Goal: Task Accomplishment & Management: Complete application form

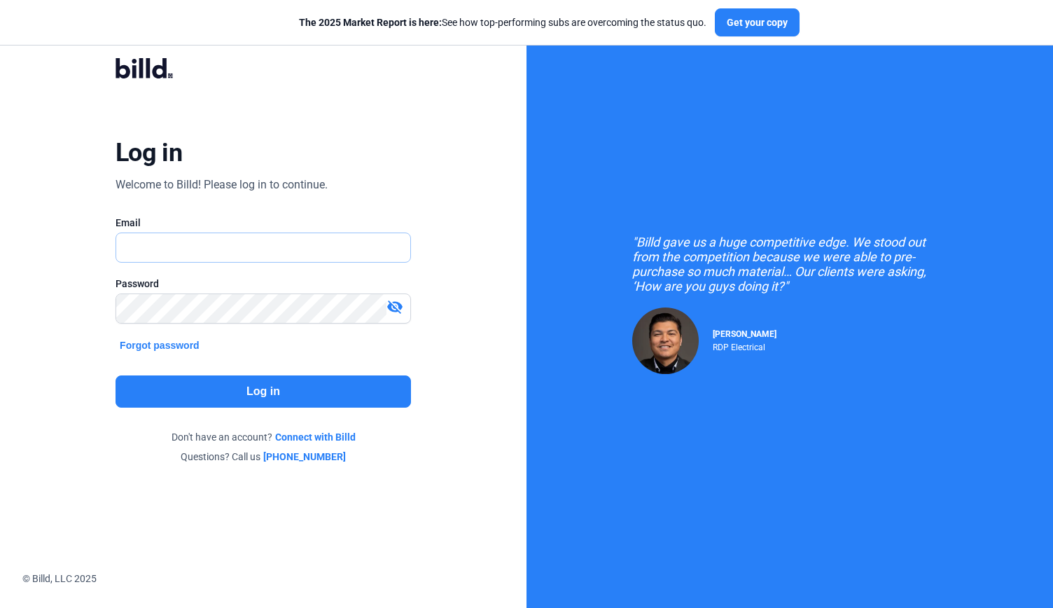
type input "[EMAIL_ADDRESS][DOMAIN_NAME]"
click at [249, 389] on button "Log in" at bounding box center [263, 391] width 295 height 32
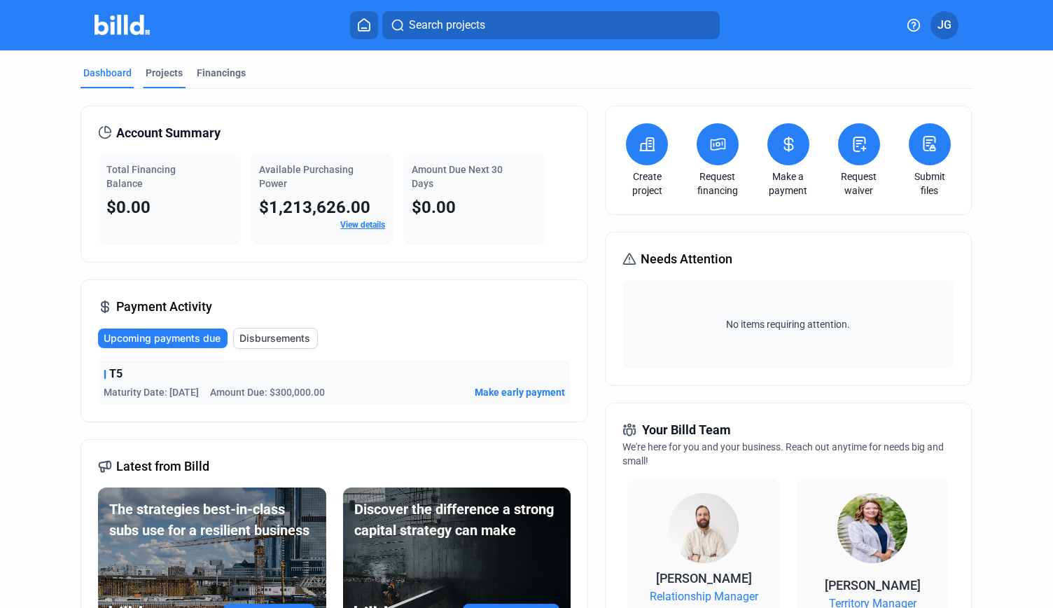
click at [165, 83] on div "Projects" at bounding box center [164, 77] width 43 height 22
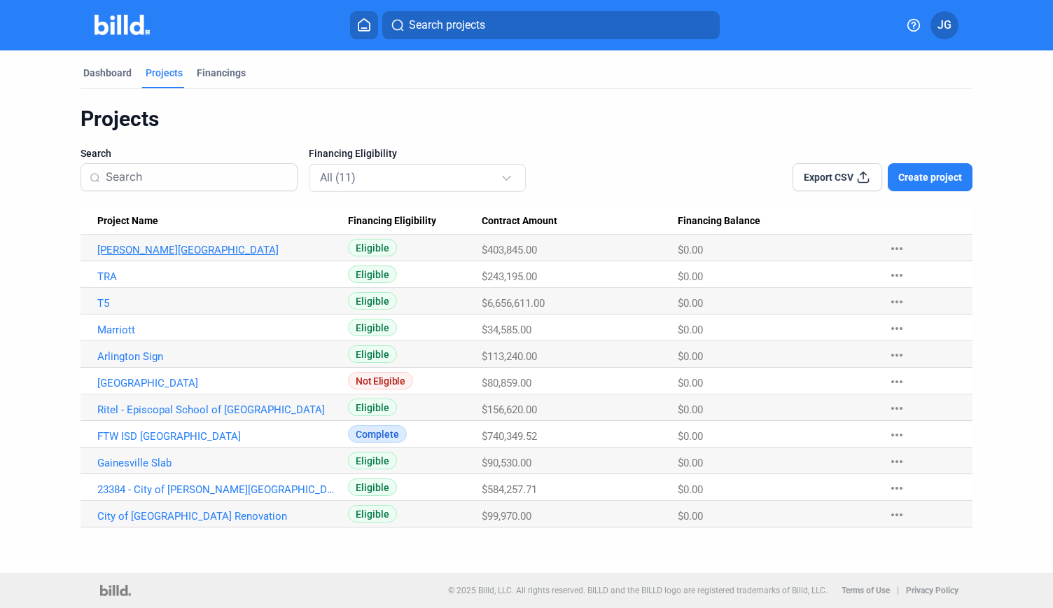
click at [175, 251] on link "[PERSON_NAME][GEOGRAPHIC_DATA]" at bounding box center [215, 250] width 237 height 13
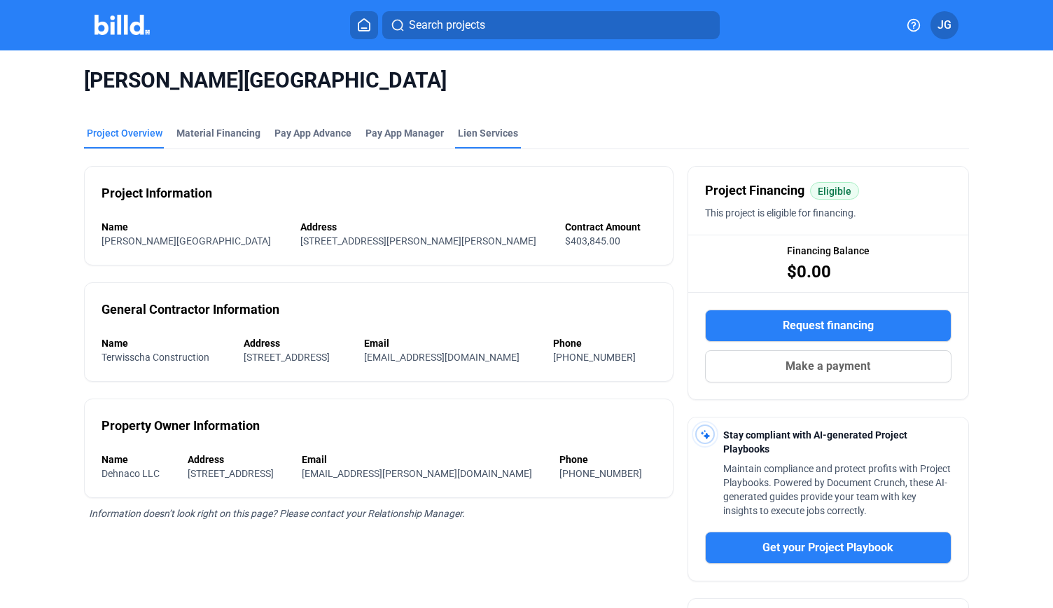
click at [480, 132] on div "Lien Services" at bounding box center [488, 133] width 60 height 14
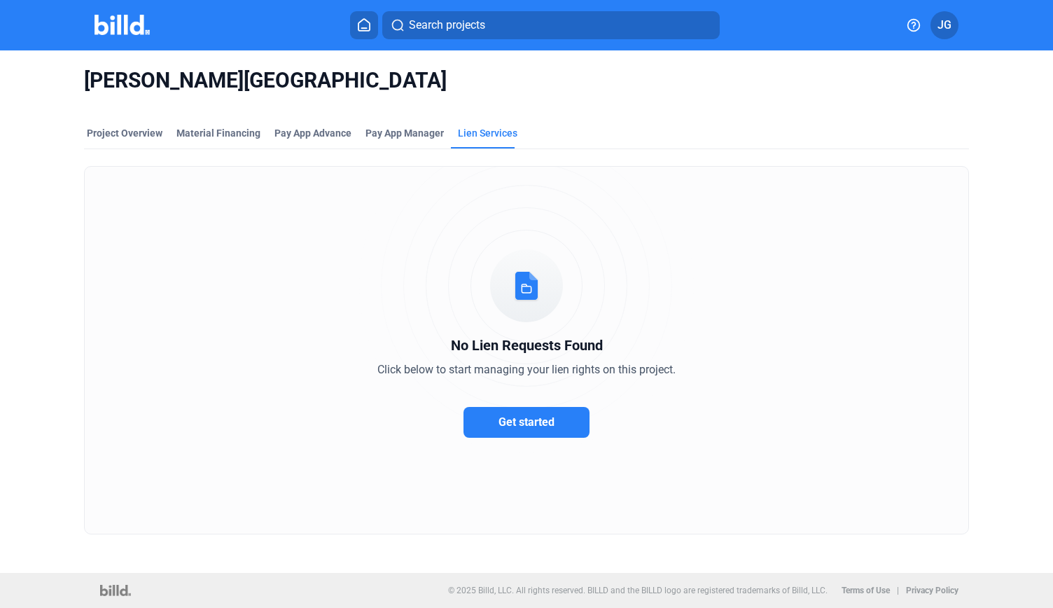
click at [515, 419] on span "Get started" at bounding box center [526, 421] width 56 height 13
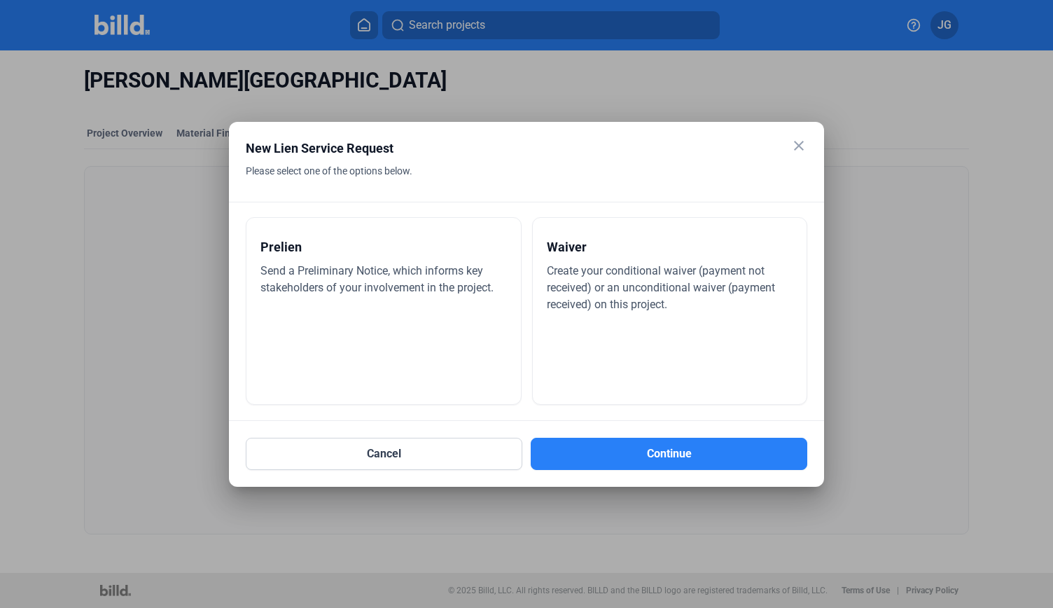
click at [399, 309] on div "Prelien Send a Preliminary Notice, which informs key stakeholders of your invol…" at bounding box center [384, 311] width 276 height 188
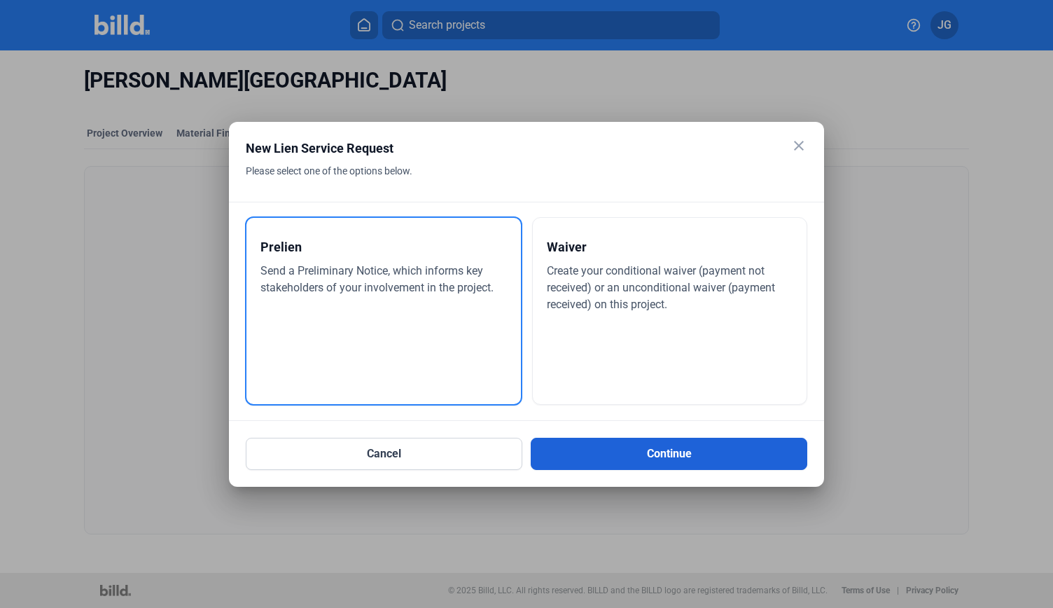
click at [682, 454] on button "Continue" at bounding box center [669, 454] width 277 height 32
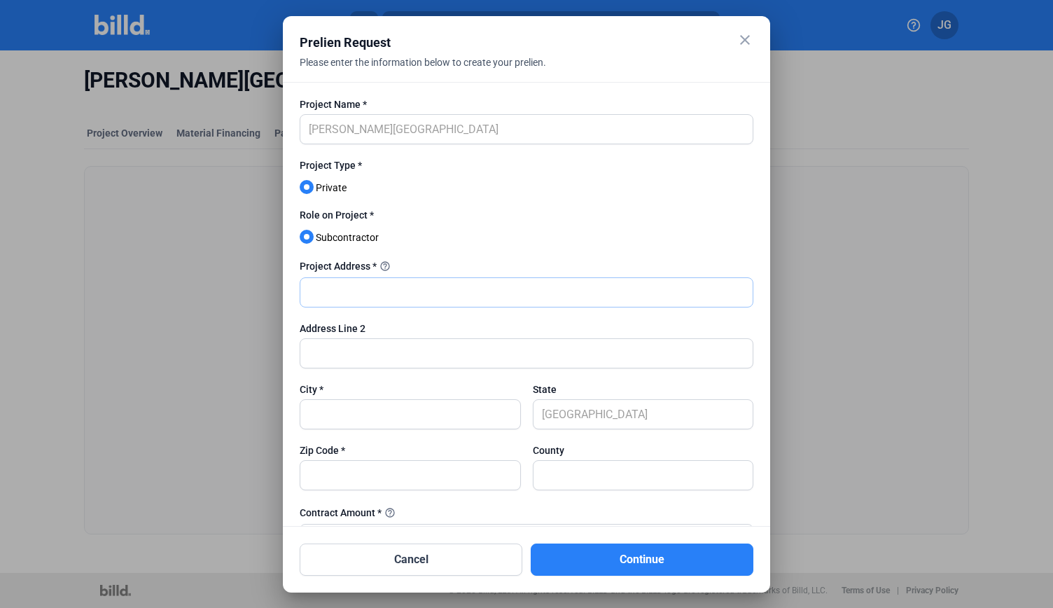
click at [333, 292] on input "text" at bounding box center [526, 292] width 452 height 29
click at [350, 293] on input "text" at bounding box center [526, 292] width 452 height 29
paste input "2,097,243.49"
type input "2,097,243.49"
drag, startPoint x: 286, startPoint y: 293, endPoint x: 252, endPoint y: 292, distance: 33.6
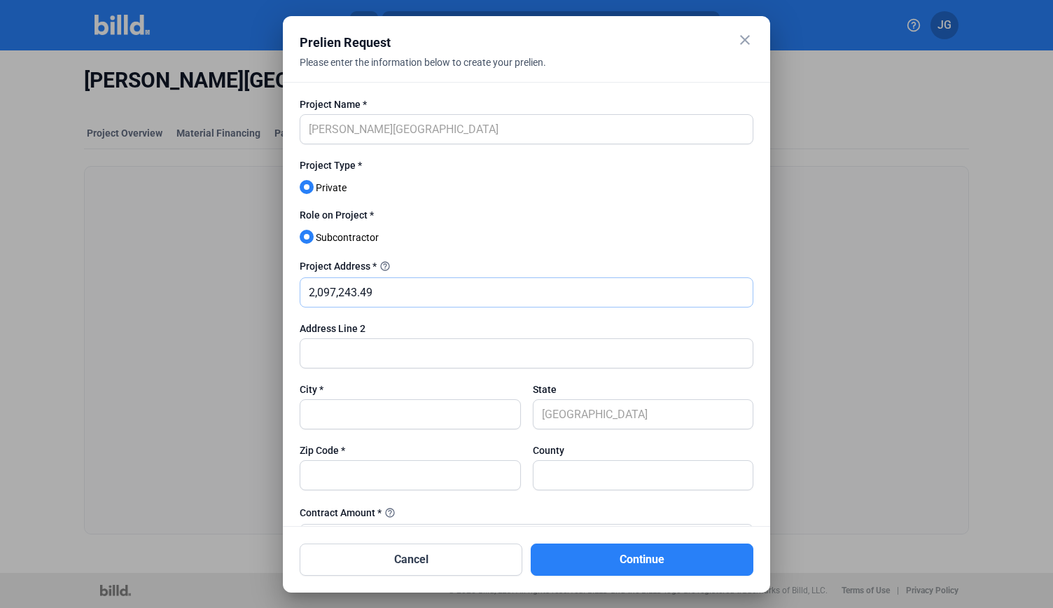
click at [252, 292] on div "close Prelien Request Please enter the information below to create your prelien…" at bounding box center [526, 304] width 1053 height 608
click at [393, 293] on input "text" at bounding box center [526, 292] width 452 height 29
paste input "[STREET_ADDRESS][PERSON_NAME][US_STATE]"
click at [424, 293] on input "[STREET_ADDRESS][PERSON_NAME][US_STATE]" at bounding box center [526, 292] width 452 height 29
drag, startPoint x: 452, startPoint y: 292, endPoint x: 507, endPoint y: 293, distance: 54.6
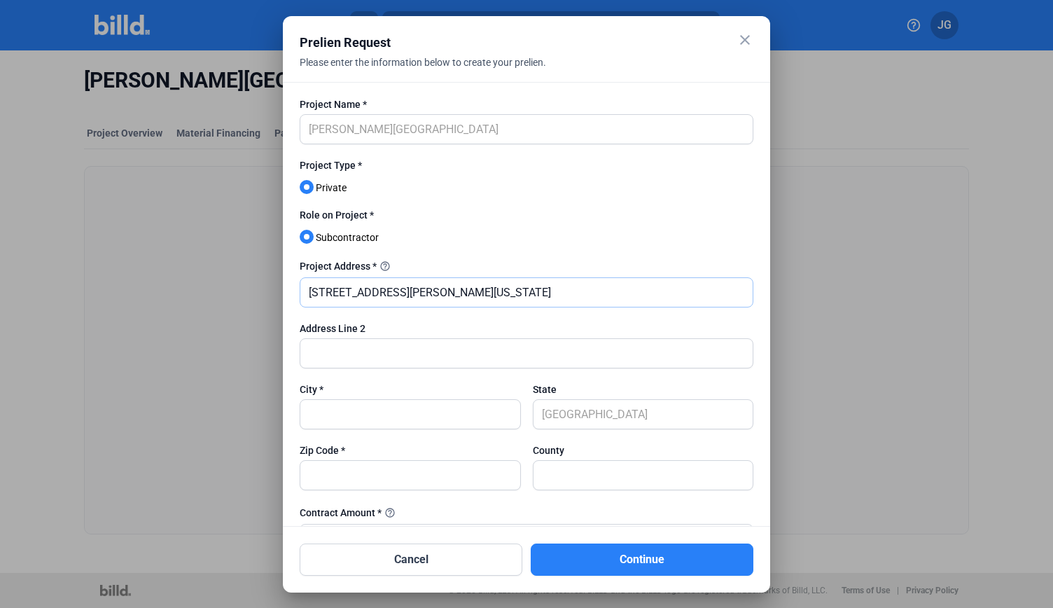
click at [507, 293] on input "[STREET_ADDRESS][PERSON_NAME][US_STATE]" at bounding box center [526, 292] width 452 height 29
type input "[STREET_ADDRESS][PERSON_NAME][US_STATE]"
click at [372, 418] on input "text" at bounding box center [410, 414] width 220 height 29
paste input "[GEOGRAPHIC_DATA]"
type input "[GEOGRAPHIC_DATA]"
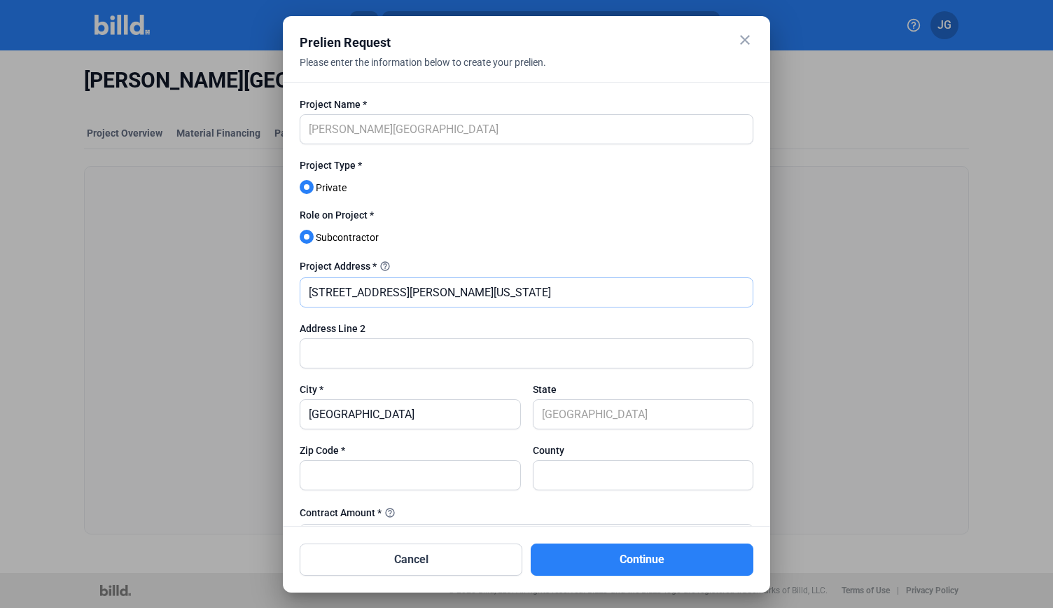
drag, startPoint x: 510, startPoint y: 294, endPoint x: 454, endPoint y: 293, distance: 56.0
click at [454, 293] on input "[STREET_ADDRESS][PERSON_NAME][US_STATE]" at bounding box center [526, 292] width 452 height 29
type input "[STREET_ADDRESS][PERSON_NAME]"
click at [402, 480] on input "text" at bounding box center [410, 475] width 220 height 29
type input "76036"
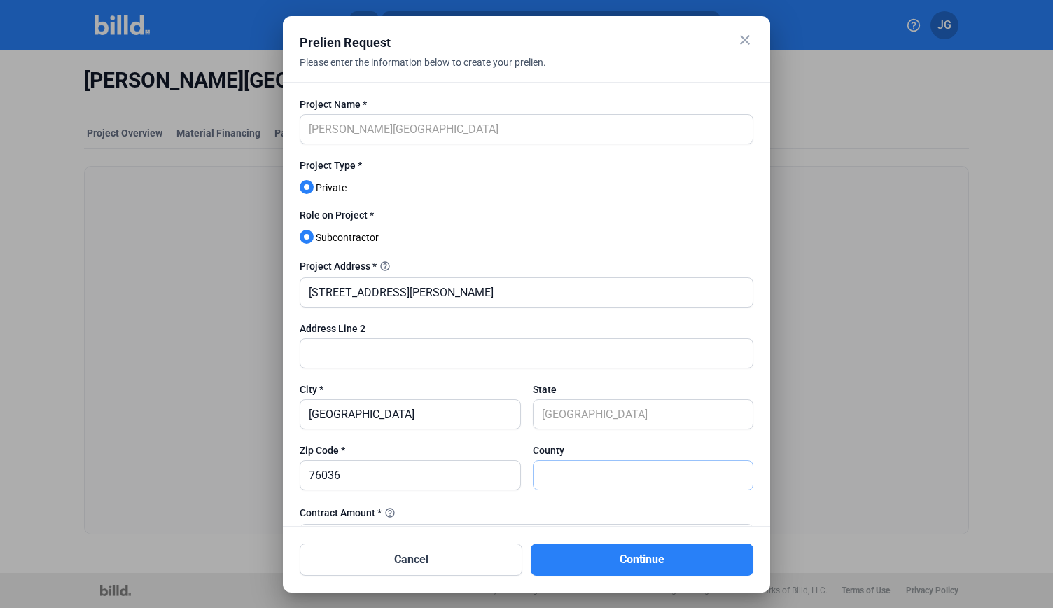
click at [578, 468] on input "text" at bounding box center [643, 475] width 220 height 29
drag, startPoint x: 357, startPoint y: 418, endPoint x: 215, endPoint y: 433, distance: 142.9
click at [215, 433] on div "close Prelien Request Please enter the information below to create your prelien…" at bounding box center [526, 304] width 1053 height 608
paste input "[PERSON_NAME],"
type input "[PERSON_NAME]"
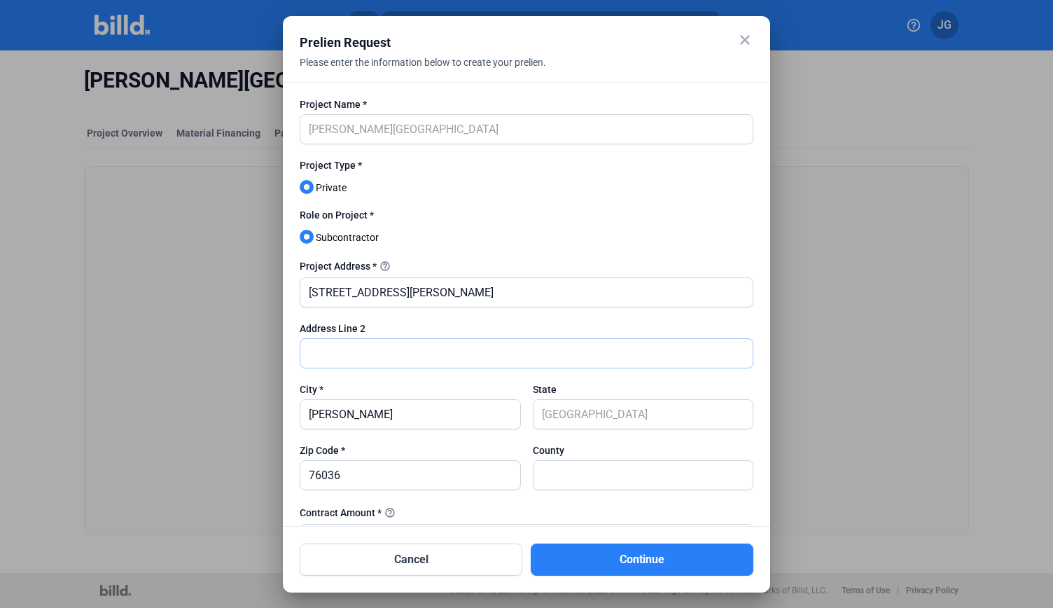
click at [332, 363] on input "text" at bounding box center [526, 353] width 452 height 29
click at [312, 417] on input "[PERSON_NAME]" at bounding box center [410, 414] width 220 height 29
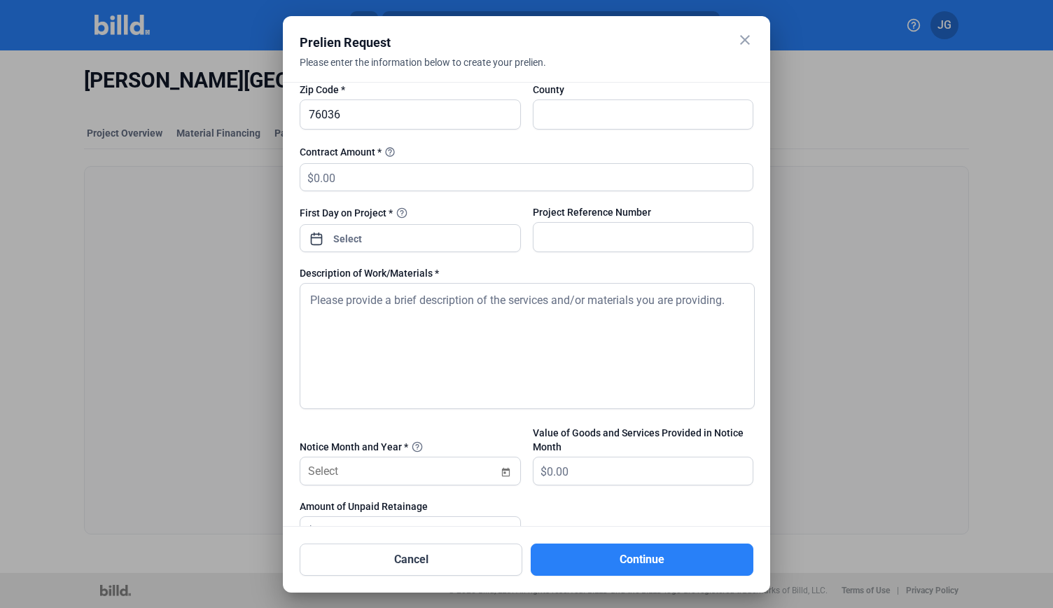
scroll to position [379, 0]
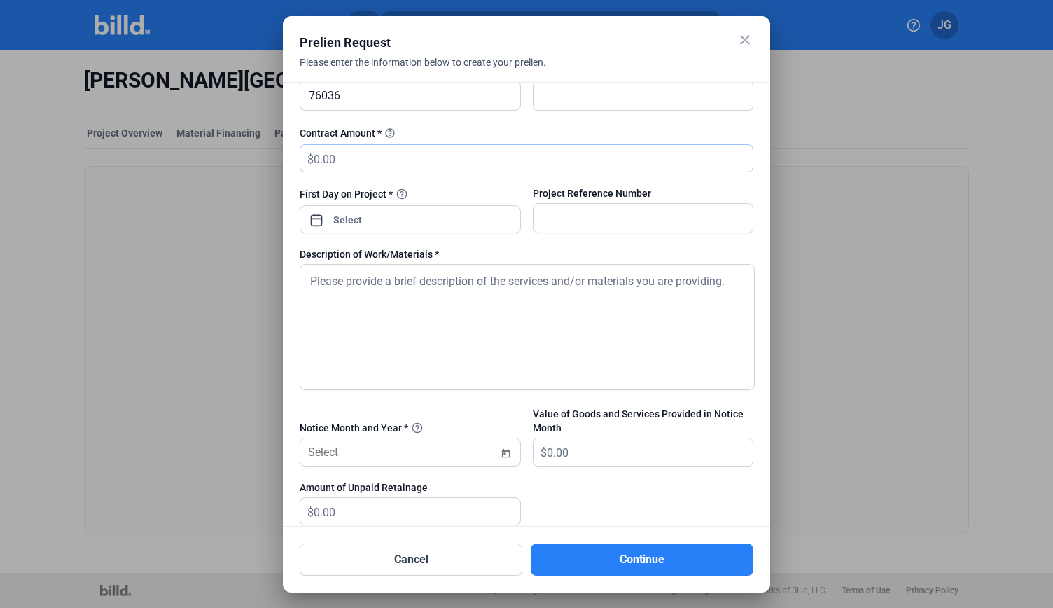
click at [343, 159] on input "text" at bounding box center [533, 158] width 439 height 27
click at [344, 162] on input "text" at bounding box center [533, 158] width 439 height 27
click at [347, 158] on input "text" at bounding box center [533, 158] width 439 height 27
type input "544,882"
click at [410, 211] on div "close Prelien Request Please enter the information below to create your prelien…" at bounding box center [526, 304] width 1053 height 608
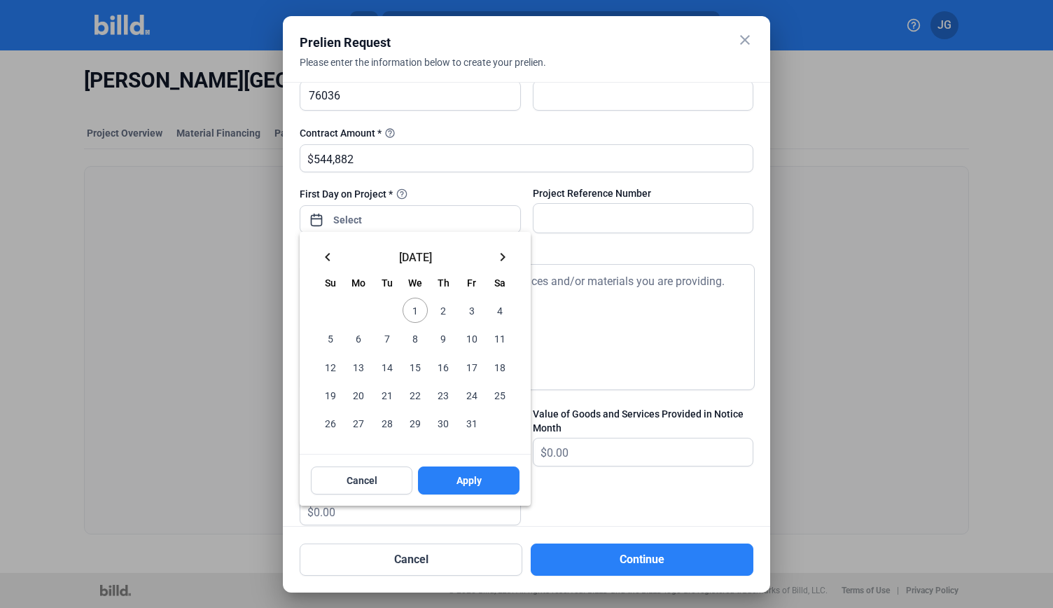
click at [328, 258] on mat-icon "keyboard_arrow_left" at bounding box center [327, 257] width 17 height 17
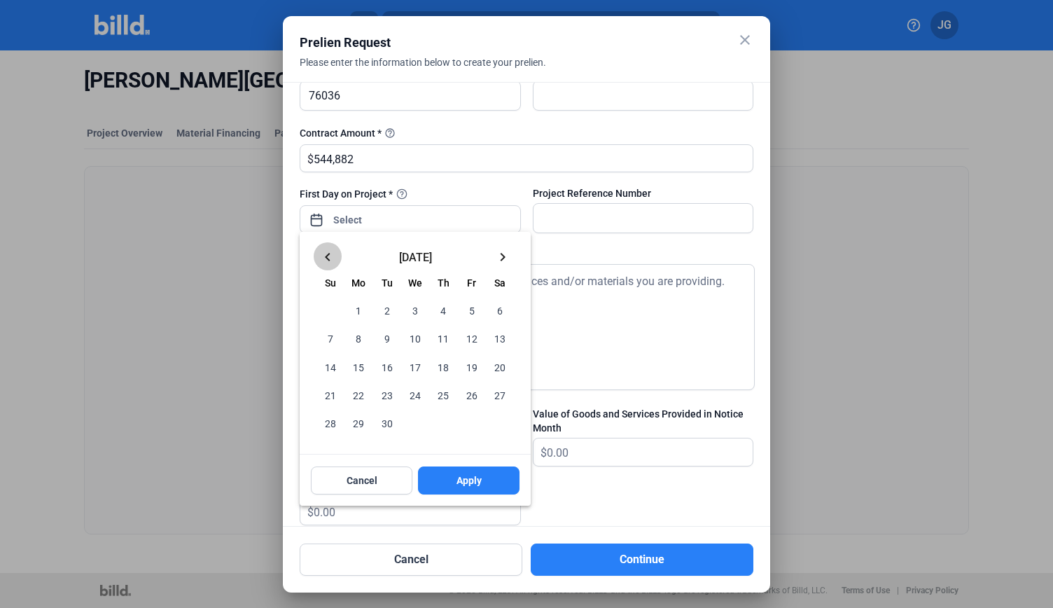
click at [328, 258] on mat-icon "keyboard_arrow_left" at bounding box center [327, 257] width 17 height 17
click at [388, 307] on span "1" at bounding box center [387, 310] width 25 height 25
click at [453, 469] on button "Apply" at bounding box center [469, 480] width 102 height 28
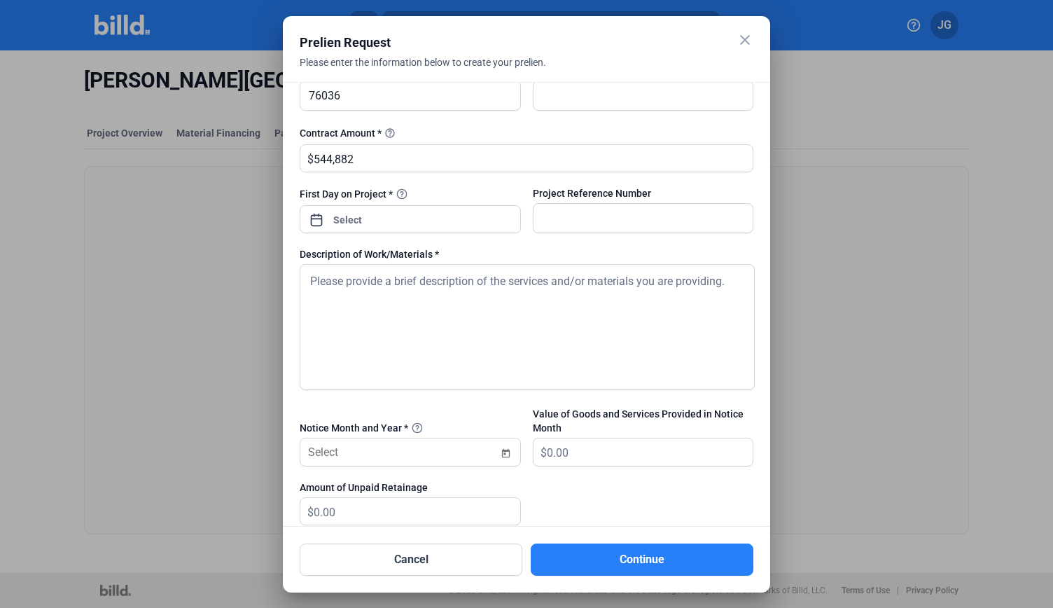
click at [481, 302] on textarea at bounding box center [527, 327] width 455 height 126
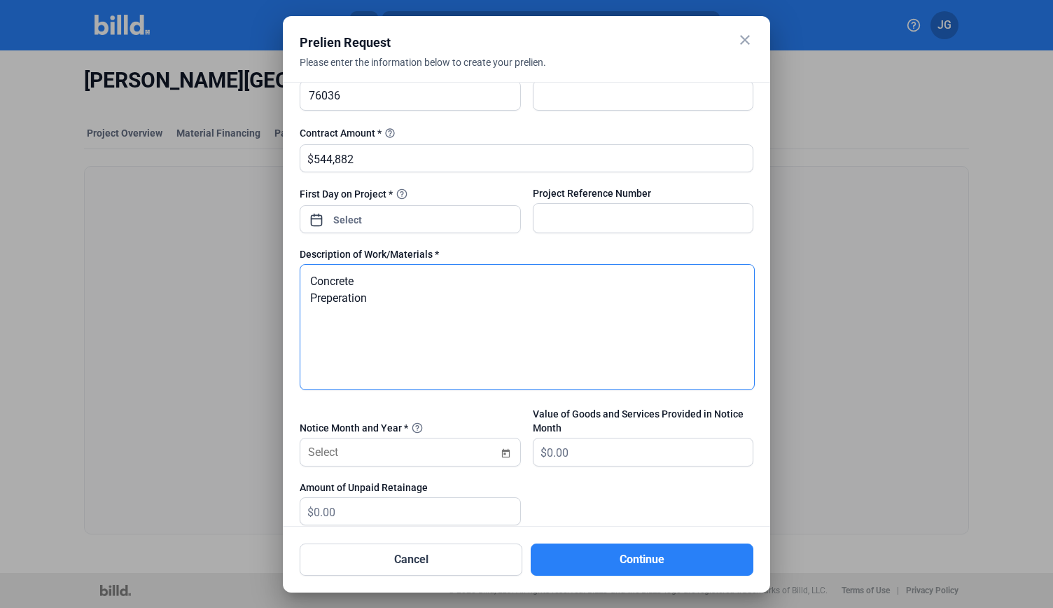
click at [315, 293] on textarea "Concrete Preperation" at bounding box center [527, 327] width 455 height 126
click at [424, 281] on textarea "Concrete preperation" at bounding box center [527, 327] width 455 height 126
click at [375, 279] on textarea "Concrete preperation, earthwork," at bounding box center [527, 327] width 455 height 126
click at [405, 284] on textarea "Concrete preperation, earthwork," at bounding box center [527, 327] width 455 height 126
click at [488, 288] on textarea "Concrete preparation, earthwork," at bounding box center [527, 327] width 455 height 126
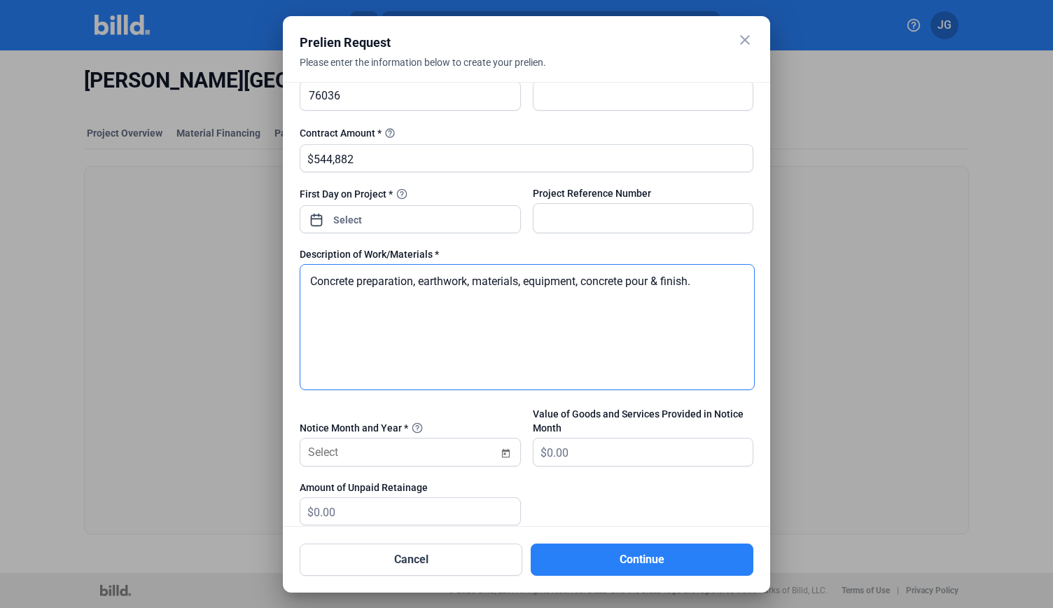
type textarea "Concrete preparation, earthwork, materials, equipment, concrete pour & finish."
click at [496, 455] on span "Open calendar" at bounding box center [506, 445] width 34 height 34
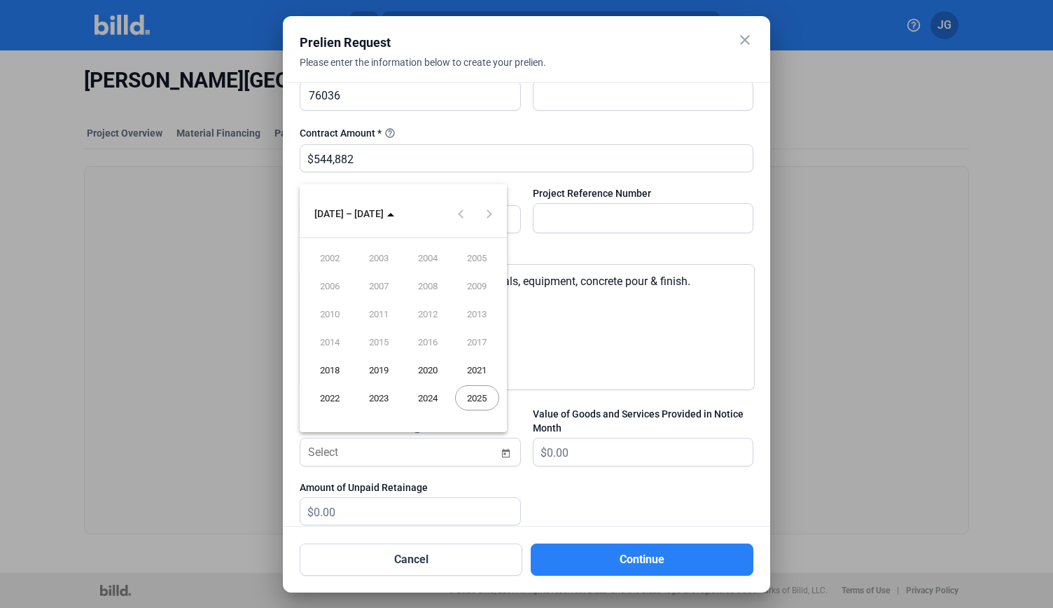
click at [475, 395] on span "2025" at bounding box center [477, 397] width 44 height 25
click at [432, 314] on span "[DATE]" at bounding box center [428, 313] width 44 height 25
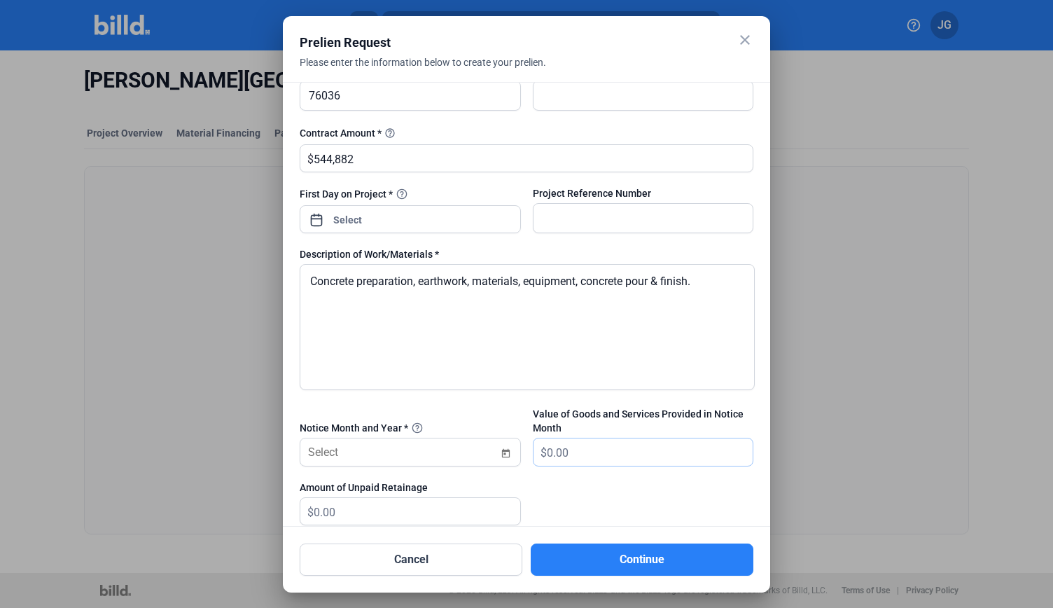
click at [598, 441] on input "text" at bounding box center [650, 451] width 207 height 27
click at [572, 447] on input "text" at bounding box center [650, 451] width 207 height 27
type input "24,192"
click at [416, 515] on input "text" at bounding box center [417, 511] width 207 height 27
type input "52,068.00"
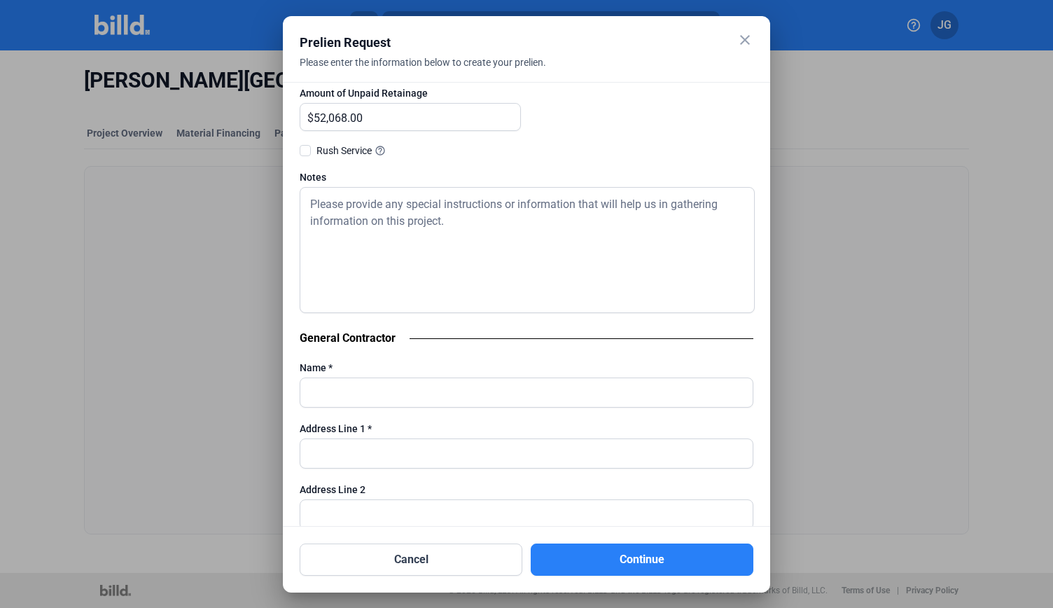
scroll to position [778, 0]
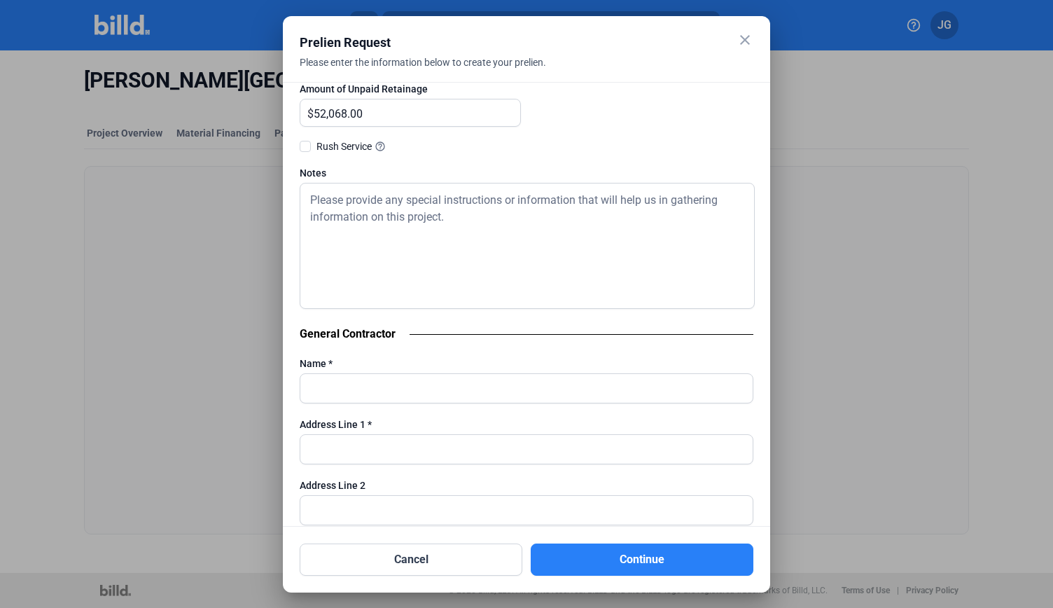
click at [306, 143] on span at bounding box center [305, 146] width 11 height 11
click at [0, 0] on input "Rush Service help_outline" at bounding box center [0, 0] width 0 height 0
click at [328, 395] on input "text" at bounding box center [526, 388] width 452 height 29
click at [432, 384] on input "Terwisscha Construction Inc" at bounding box center [526, 388] width 452 height 29
type input "Terwisscha Construction, Inc."
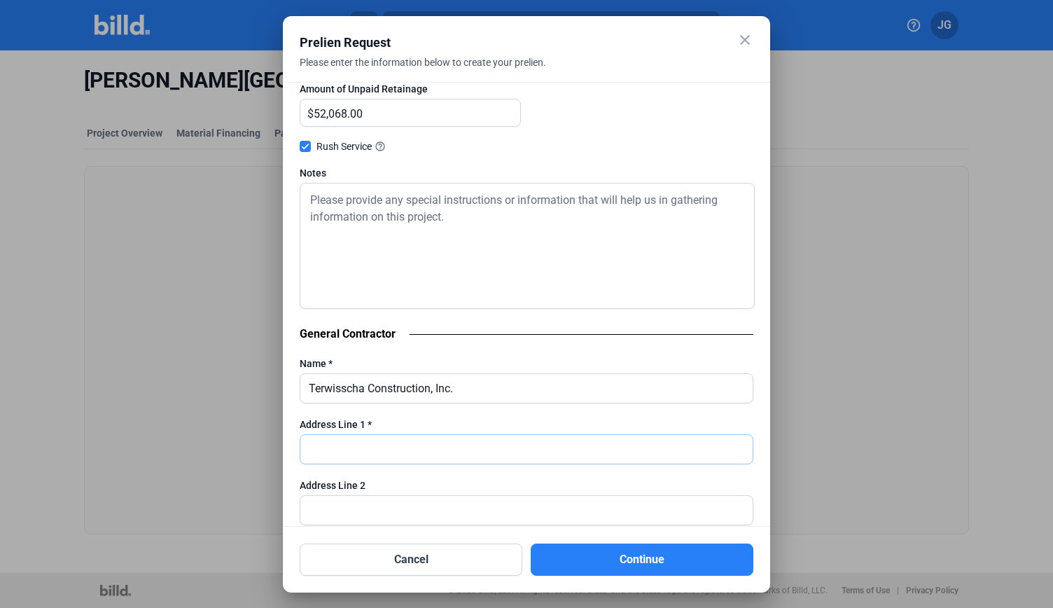
click at [415, 438] on input "text" at bounding box center [526, 449] width 452 height 29
click at [308, 386] on input "Terwisscha Construction, Inc." at bounding box center [526, 388] width 452 height 29
click at [350, 435] on input "text" at bounding box center [526, 449] width 452 height 29
paste input "[STREET_ADDRESS] SE"
type input "[STREET_ADDRESS] SE"
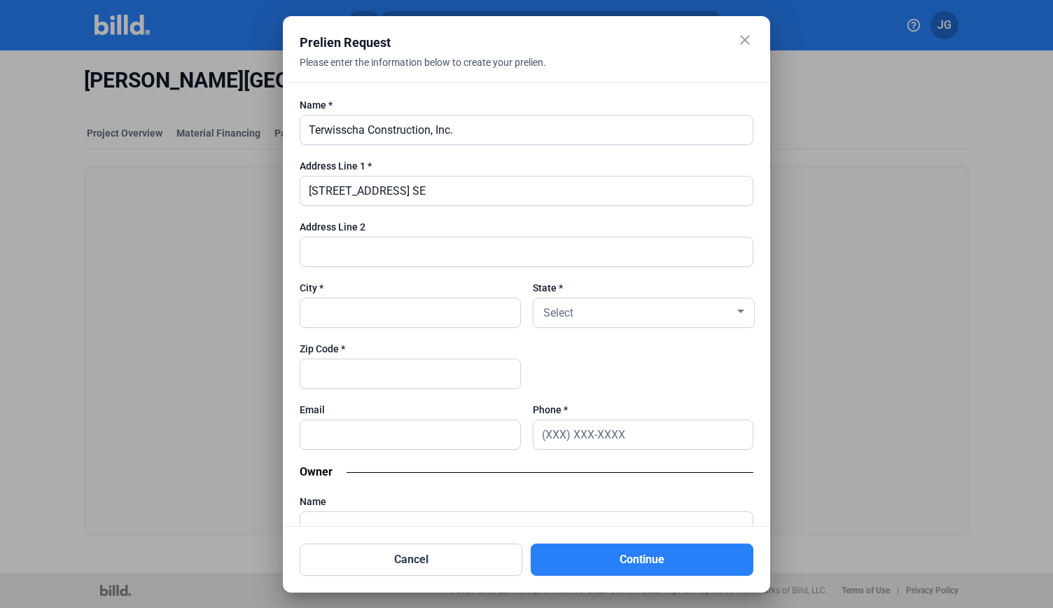
scroll to position [1069, 0]
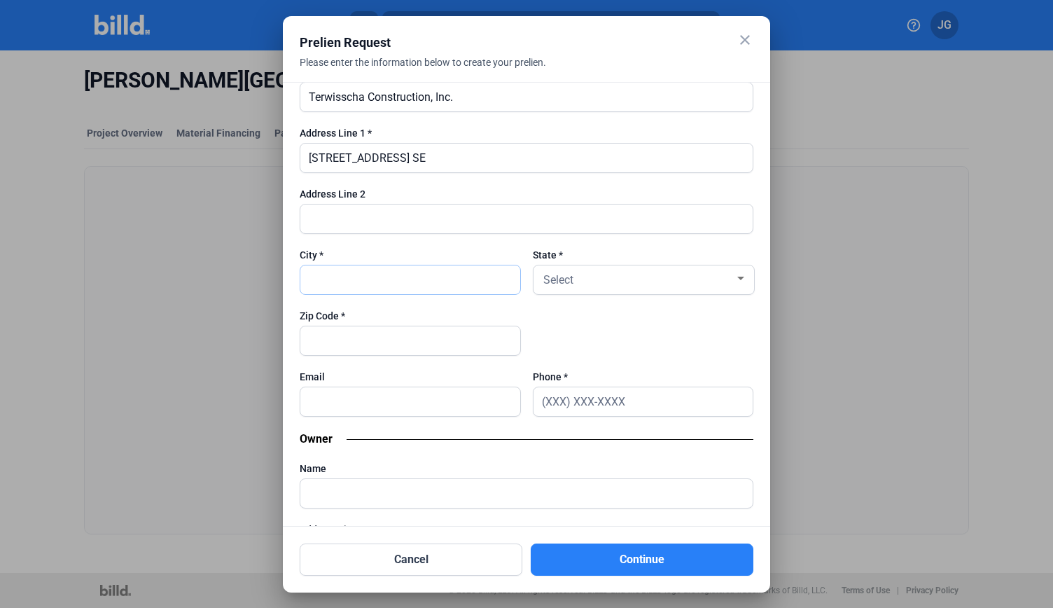
click at [321, 278] on input "text" at bounding box center [410, 279] width 220 height 29
paste input "[GEOGRAPHIC_DATA], MN 56201"
click at [348, 276] on input "[GEOGRAPHIC_DATA], MN 56201" at bounding box center [410, 279] width 220 height 29
drag, startPoint x: 405, startPoint y: 277, endPoint x: 372, endPoint y: 273, distance: 33.1
click at [372, 273] on input "[GEOGRAPHIC_DATA], MN 56201" at bounding box center [410, 279] width 220 height 29
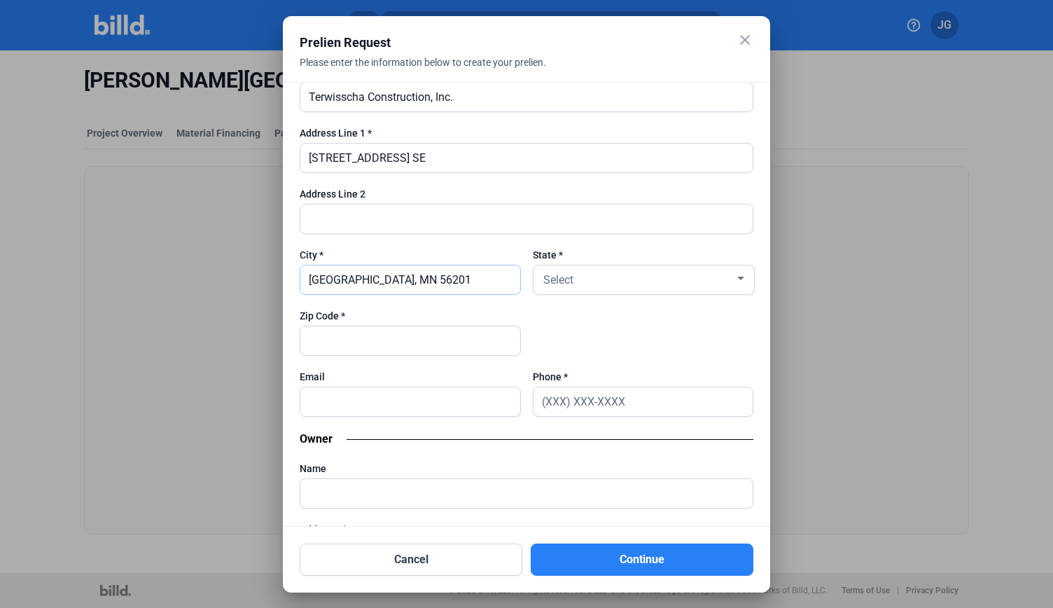
type input "[GEOGRAPHIC_DATA], MN 56201"
click at [351, 337] on input "text" at bounding box center [410, 340] width 220 height 29
paste input "56201"
type input "56201"
click at [609, 269] on div "Select" at bounding box center [637, 279] width 195 height 20
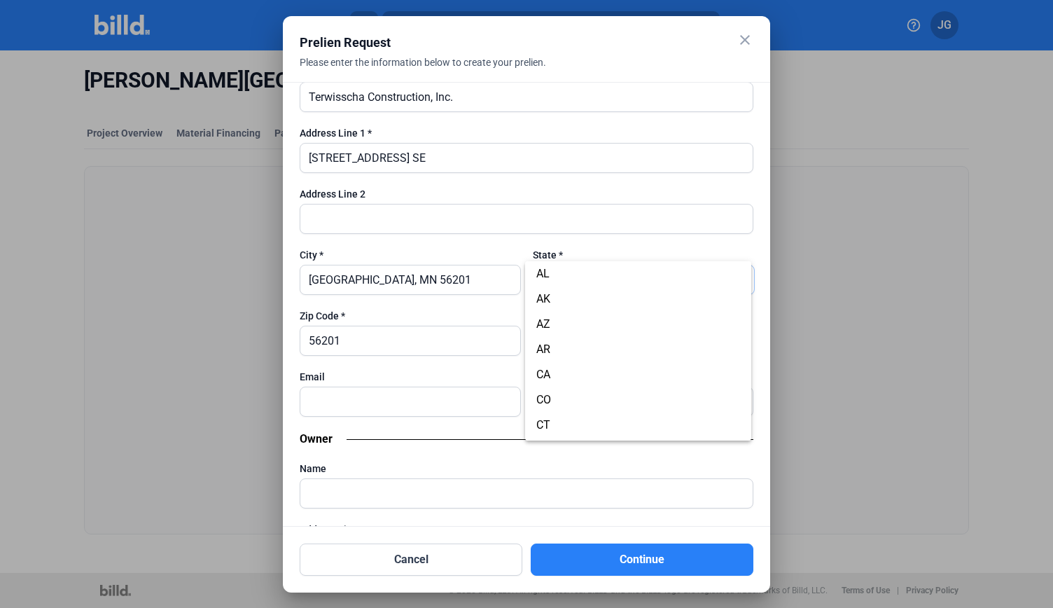
scroll to position [426, 0]
click at [585, 423] on span "MN" at bounding box center [638, 427] width 204 height 25
drag, startPoint x: 419, startPoint y: 272, endPoint x: 347, endPoint y: 274, distance: 71.4
click at [347, 274] on input "[GEOGRAPHIC_DATA], MN 56201" at bounding box center [410, 279] width 220 height 29
type input "Willmar"
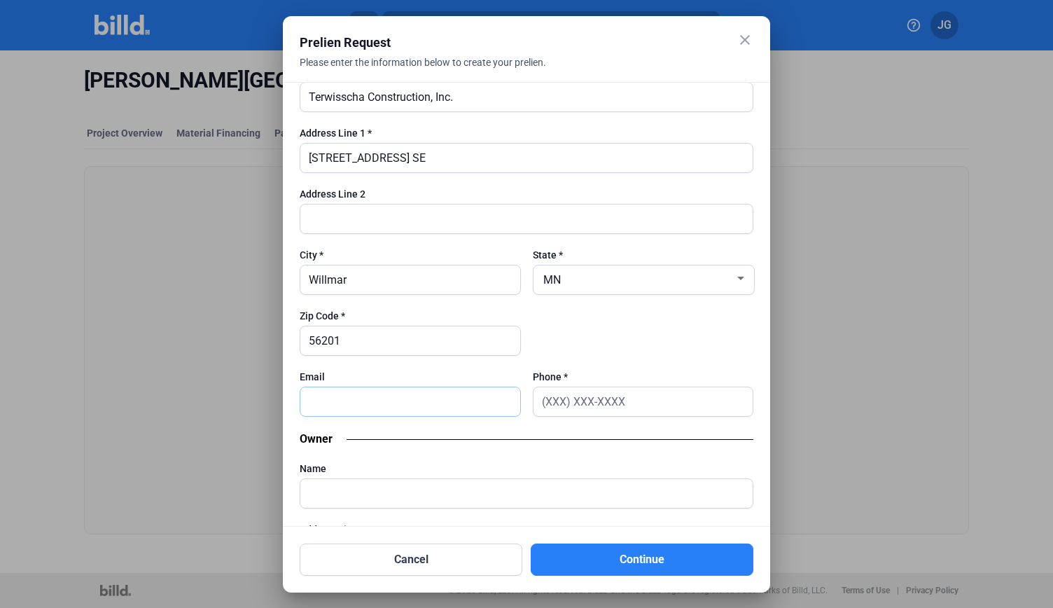
click at [350, 400] on input "text" at bounding box center [410, 401] width 220 height 29
paste input "[EMAIL_ADDRESS][DOMAIN_NAME]"
type input "[EMAIL_ADDRESS][DOMAIN_NAME]"
click at [545, 396] on input "text" at bounding box center [643, 401] width 220 height 29
paste input "[PHONE_NUMBER]"
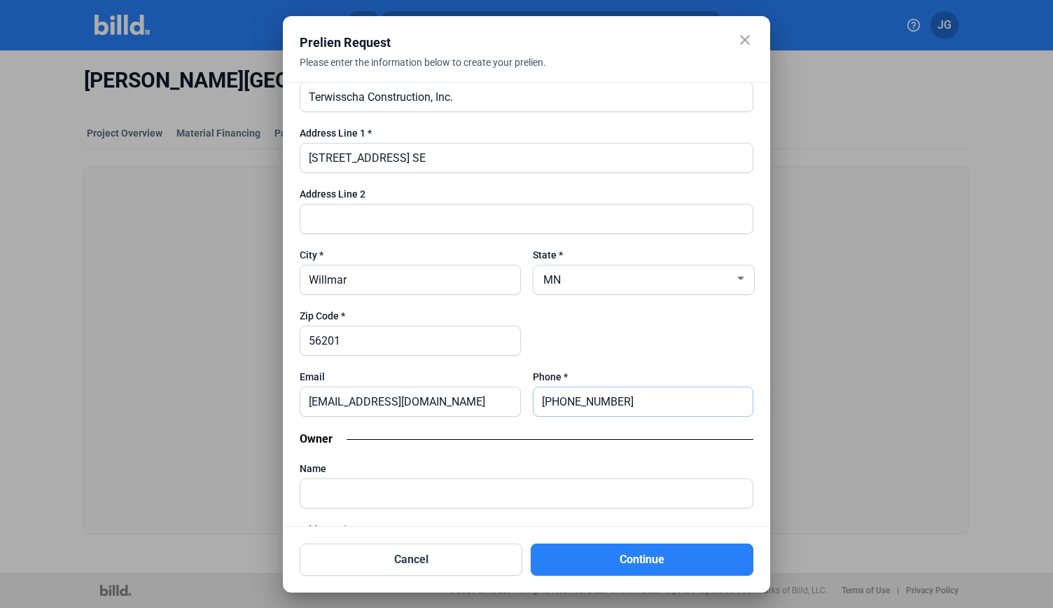
click at [644, 395] on input "[PHONE_NUMBER]" at bounding box center [643, 401] width 220 height 29
type input "[PHONE_NUMBER]"
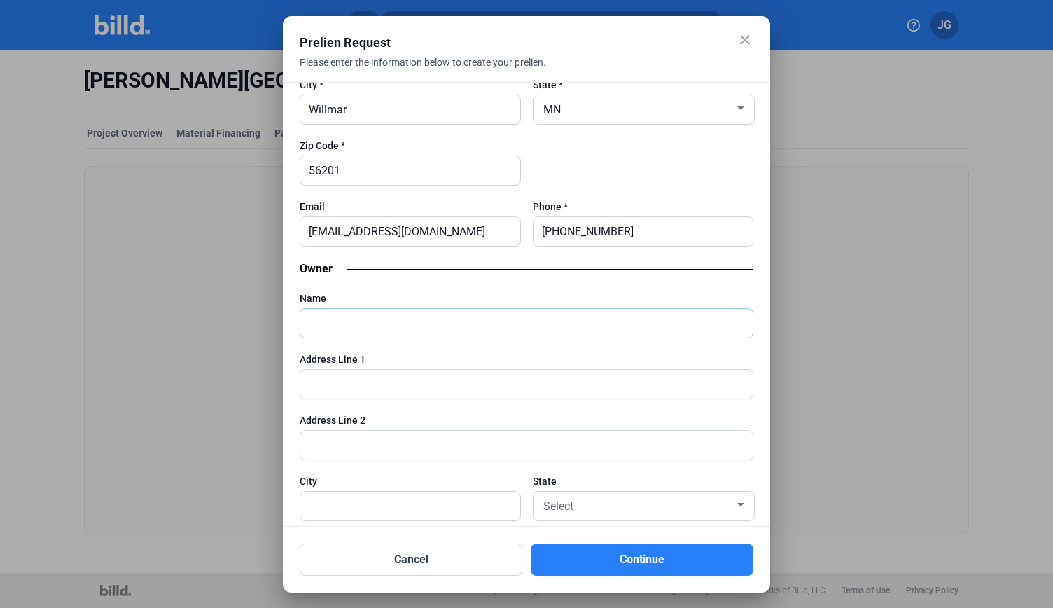
click at [414, 319] on input "text" at bounding box center [526, 323] width 452 height 29
click at [311, 310] on input "text" at bounding box center [526, 323] width 452 height 29
paste input "[PERSON_NAME] Veterinary Services"
type input "[PERSON_NAME] Veterinary Services"
click at [372, 370] on input "text" at bounding box center [526, 384] width 452 height 29
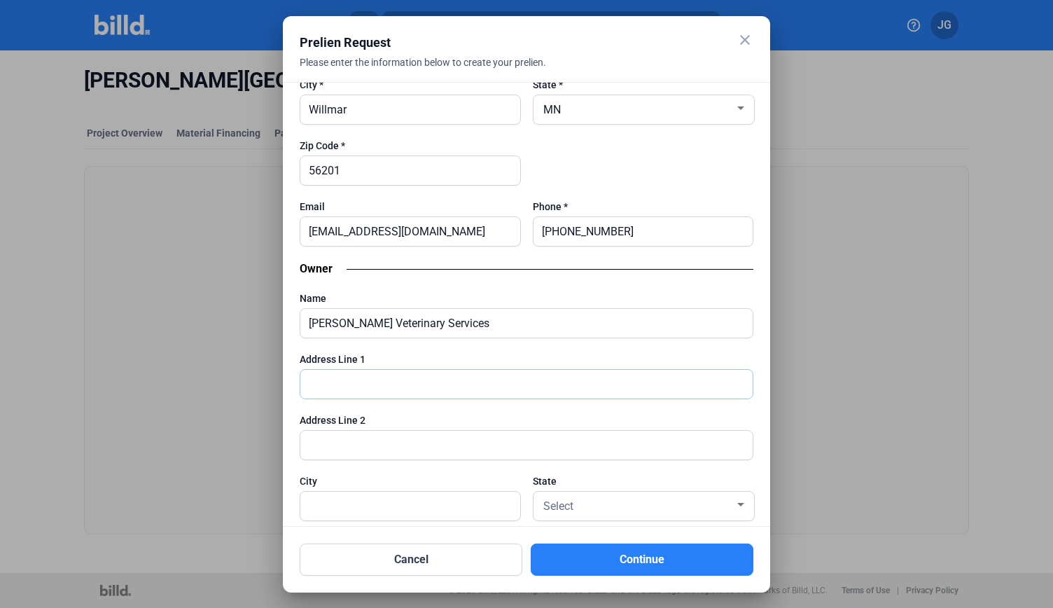
paste input "[STREET_ADDRESS][PERSON_NAME][US_STATE]"
drag, startPoint x: 587, startPoint y: 374, endPoint x: 545, endPoint y: 376, distance: 42.8
click at [545, 376] on input "[STREET_ADDRESS][PERSON_NAME][US_STATE]" at bounding box center [526, 384] width 452 height 29
type input "[STREET_ADDRESS][PERSON_NAME][US_STATE]"
drag, startPoint x: 762, startPoint y: 386, endPoint x: 762, endPoint y: 411, distance: 24.5
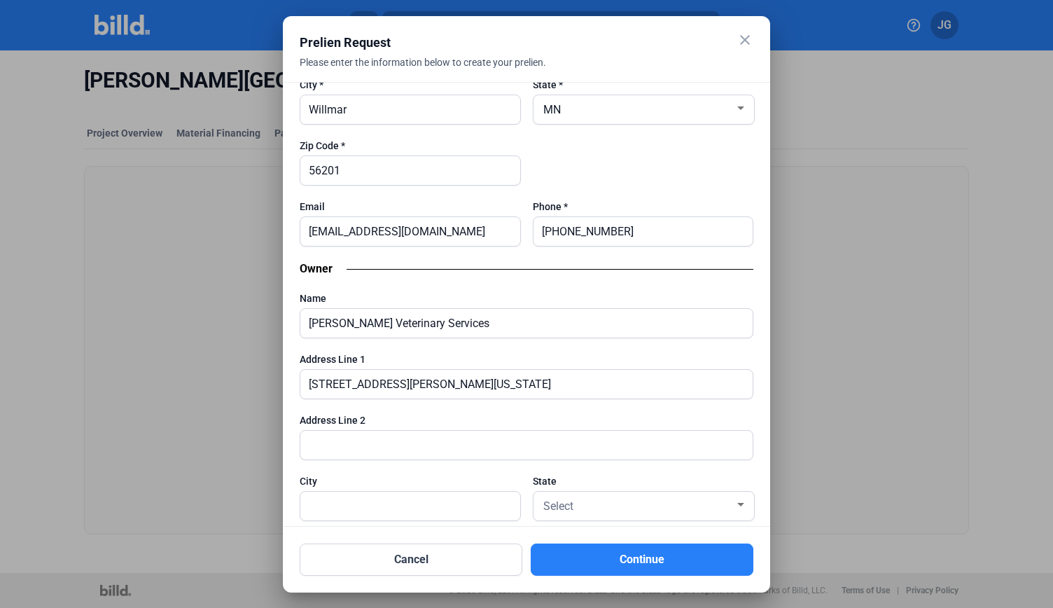
click at [762, 411] on div "Project Name * [PERSON_NAME] Animal Hospital Project Type * Private Role on Pro…" at bounding box center [526, 304] width 487 height 445
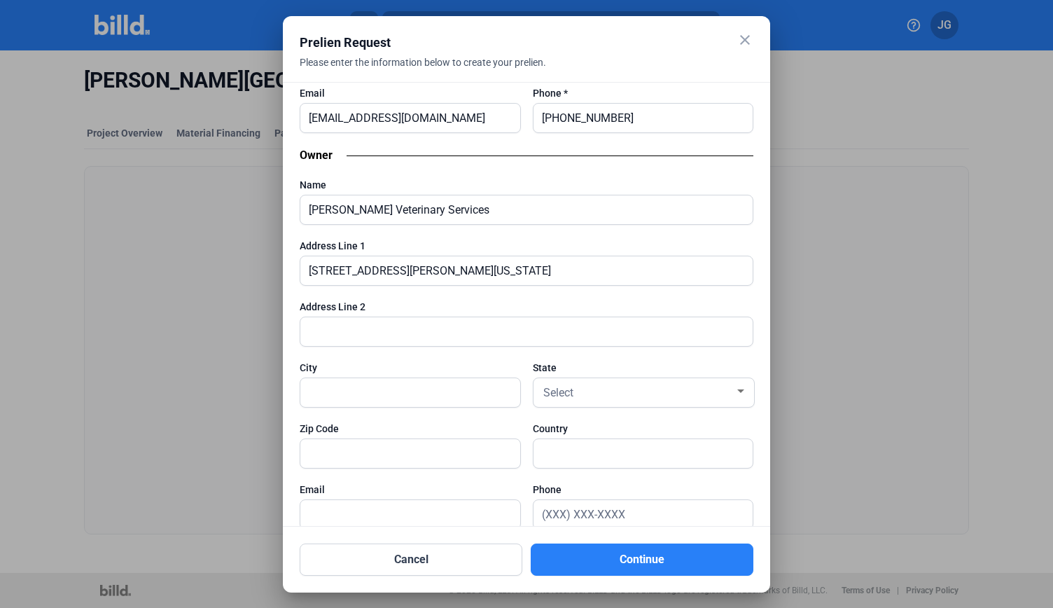
scroll to position [1354, 0]
click at [369, 449] on input "text" at bounding box center [410, 452] width 220 height 29
paste input "76036"
type input "76036"
drag, startPoint x: 510, startPoint y: 263, endPoint x: 454, endPoint y: 260, distance: 56.1
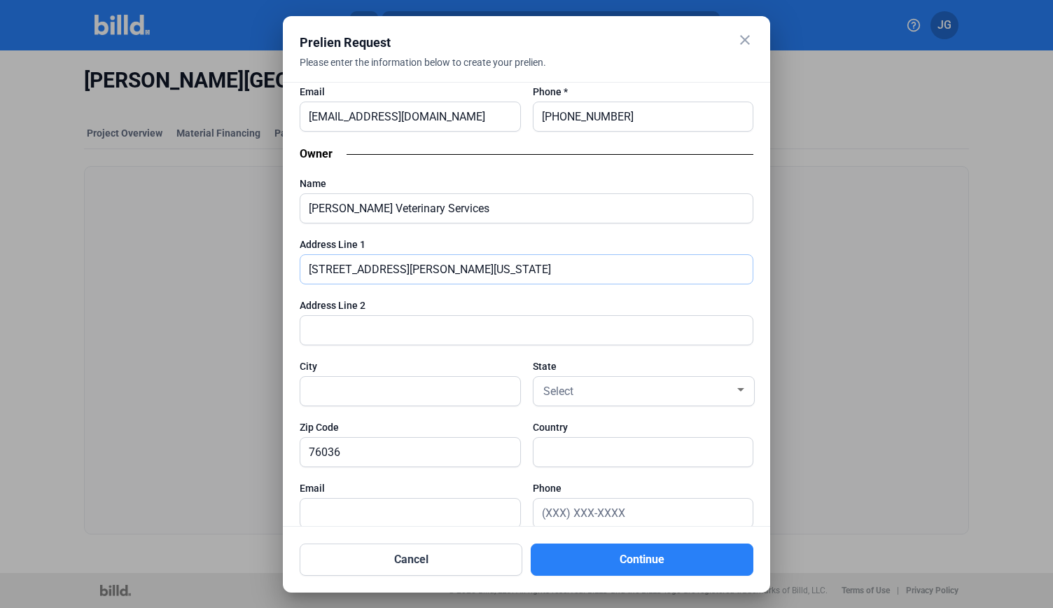
click at [454, 260] on input "[STREET_ADDRESS][PERSON_NAME][US_STATE]" at bounding box center [526, 269] width 452 height 29
drag, startPoint x: 454, startPoint y: 260, endPoint x: 556, endPoint y: 256, distance: 102.3
click at [556, 256] on input "[STREET_ADDRESS][PERSON_NAME][US_STATE]" at bounding box center [526, 269] width 452 height 29
drag, startPoint x: 422, startPoint y: 258, endPoint x: 384, endPoint y: 259, distance: 38.5
click at [384, 259] on input "[STREET_ADDRESS][PERSON_NAME]" at bounding box center [526, 269] width 452 height 29
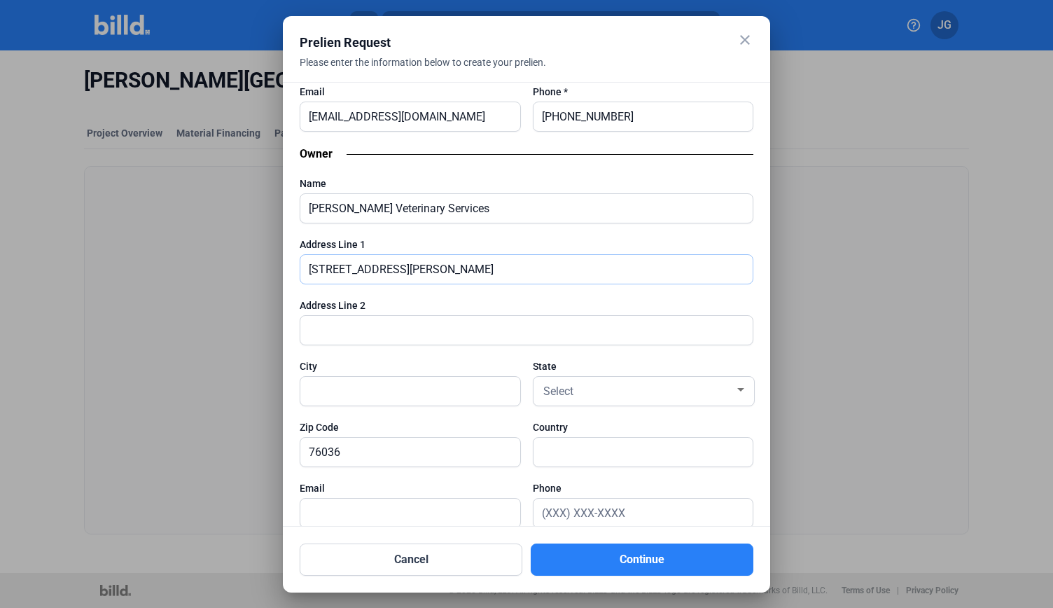
type input "[STREET_ADDRESS][PERSON_NAME]"
click at [368, 379] on input "text" at bounding box center [410, 391] width 220 height 29
paste input "[PERSON_NAME]"
type input "[PERSON_NAME]"
click at [591, 386] on div "Select" at bounding box center [637, 390] width 195 height 20
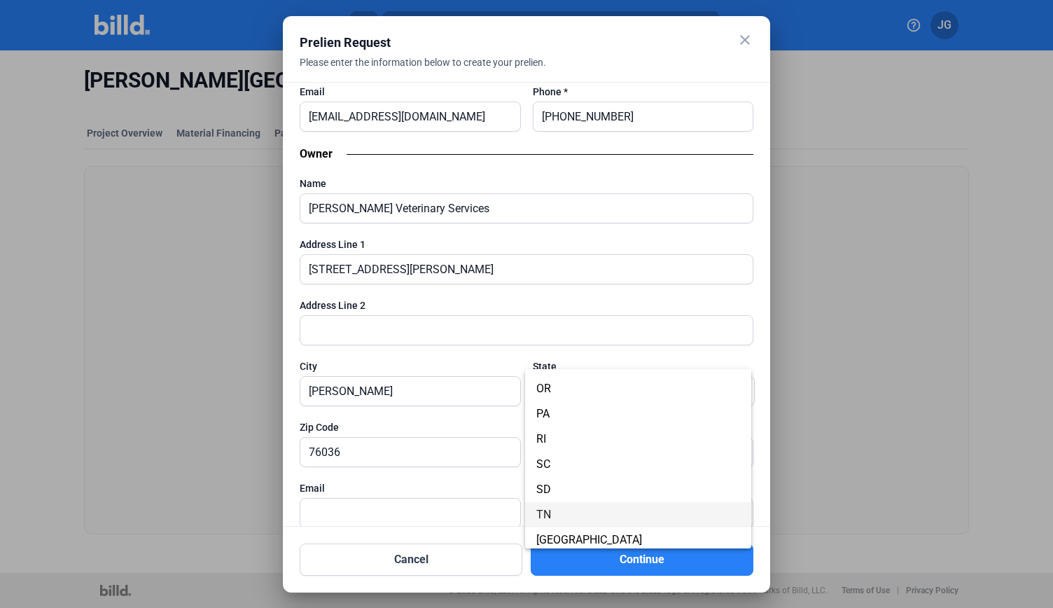
scroll to position [933, 0]
click at [659, 531] on span "[GEOGRAPHIC_DATA]" at bounding box center [638, 531] width 204 height 25
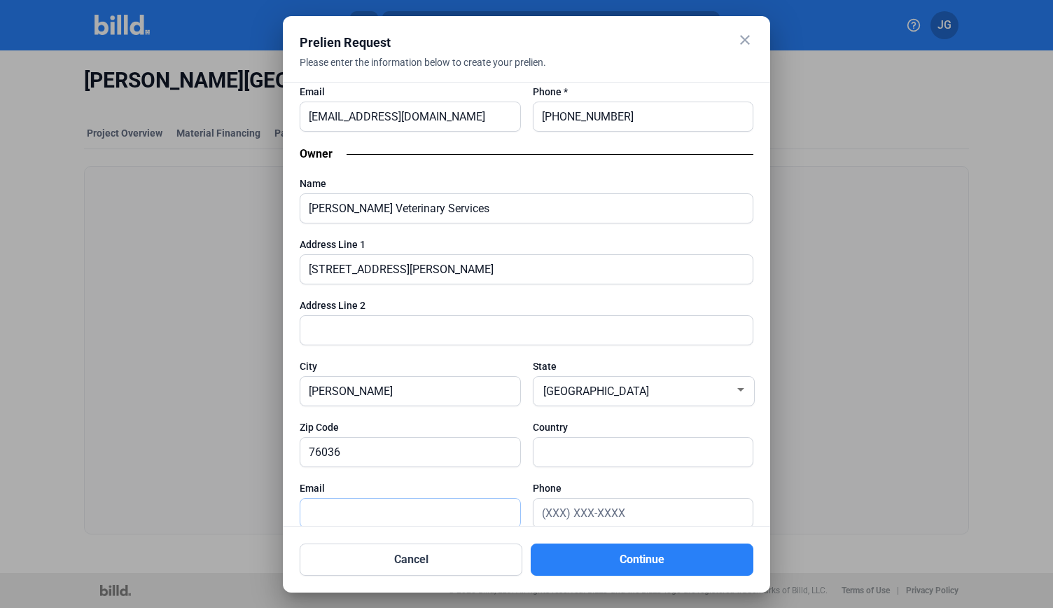
click at [363, 508] on input "text" at bounding box center [410, 512] width 220 height 29
click at [431, 508] on input "text" at bounding box center [410, 512] width 220 height 29
paste input "[EMAIL_ADDRESS][DOMAIN_NAME]"
type input "[EMAIL_ADDRESS][DOMAIN_NAME]"
click at [536, 505] on input "text" at bounding box center [643, 512] width 220 height 29
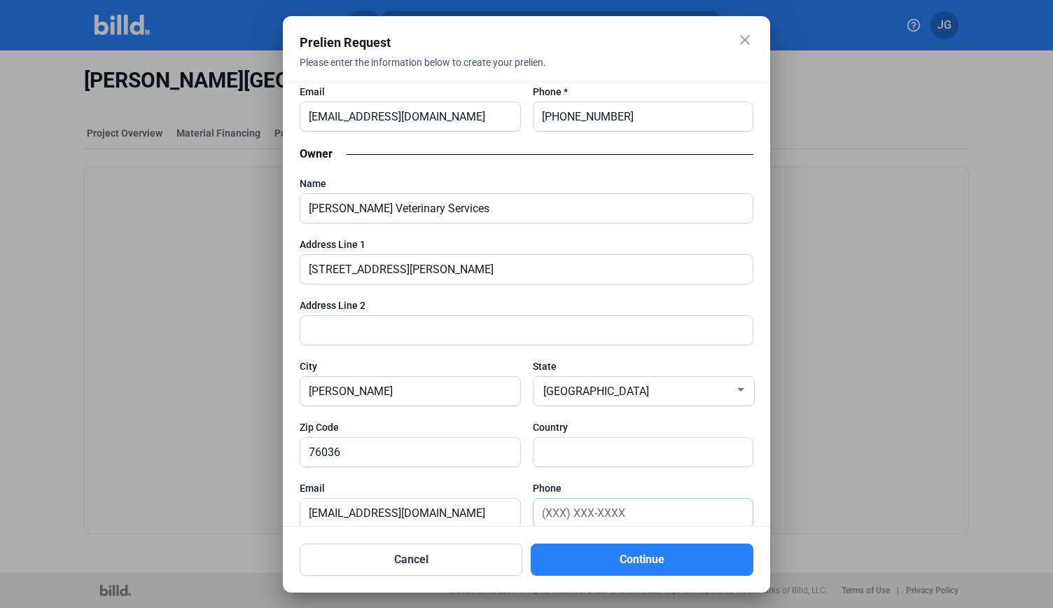
paste input "[PHONE_NUMBER]"
type input "[PHONE_NUMBER]"
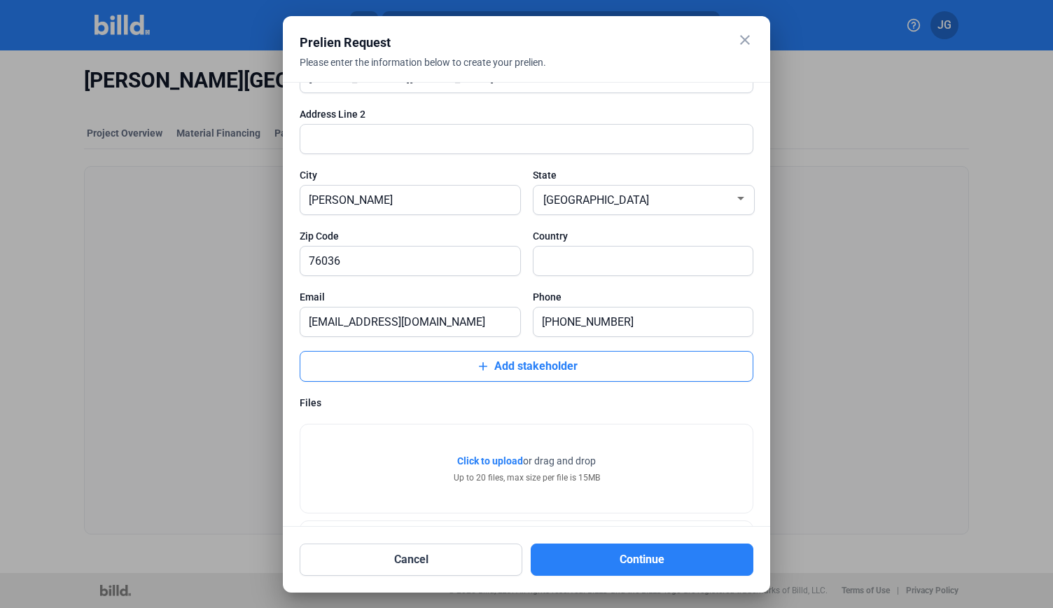
scroll to position [1649, 0]
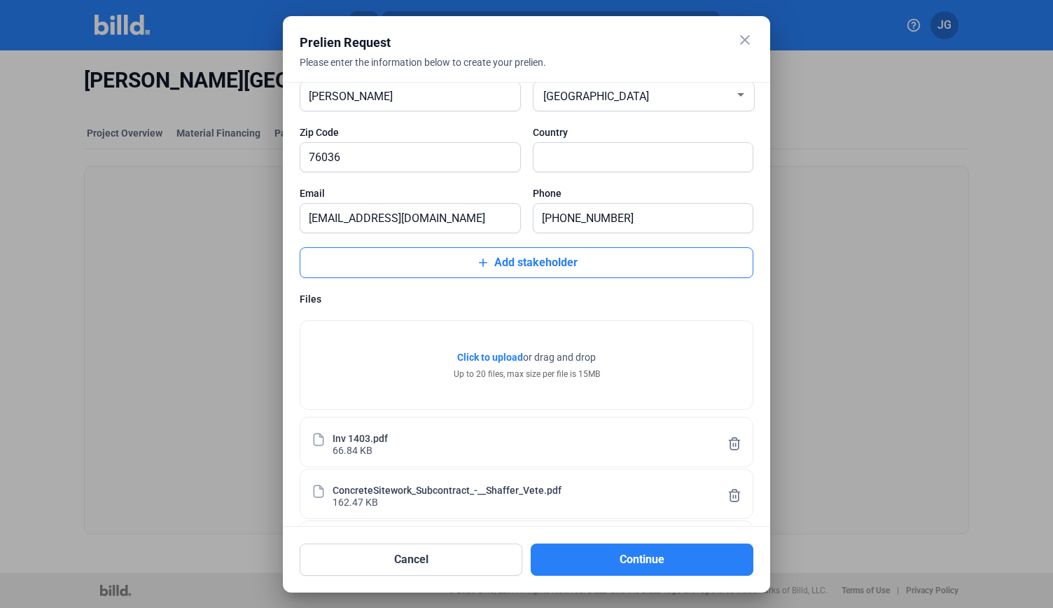
drag, startPoint x: 770, startPoint y: 475, endPoint x: 768, endPoint y: 482, distance: 8.0
click at [768, 482] on div "close Prelien Request Please enter the information below to create your prelien…" at bounding box center [526, 304] width 1053 height 608
click at [753, 400] on div "Project Name * [PERSON_NAME] Animal Hospital Project Type * Private Role on Pro…" at bounding box center [526, 304] width 487 height 445
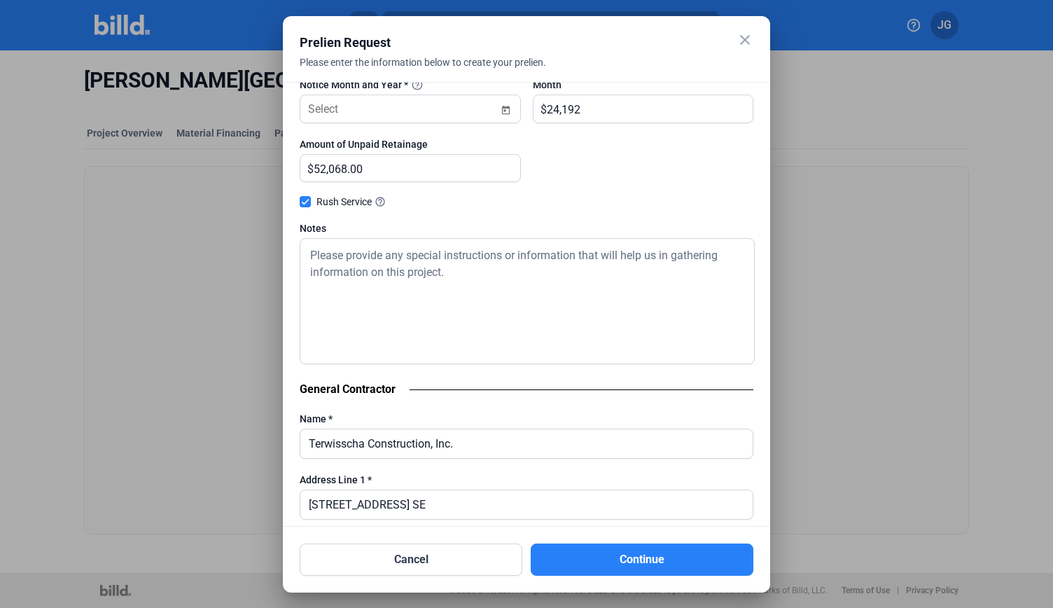
scroll to position [715, 0]
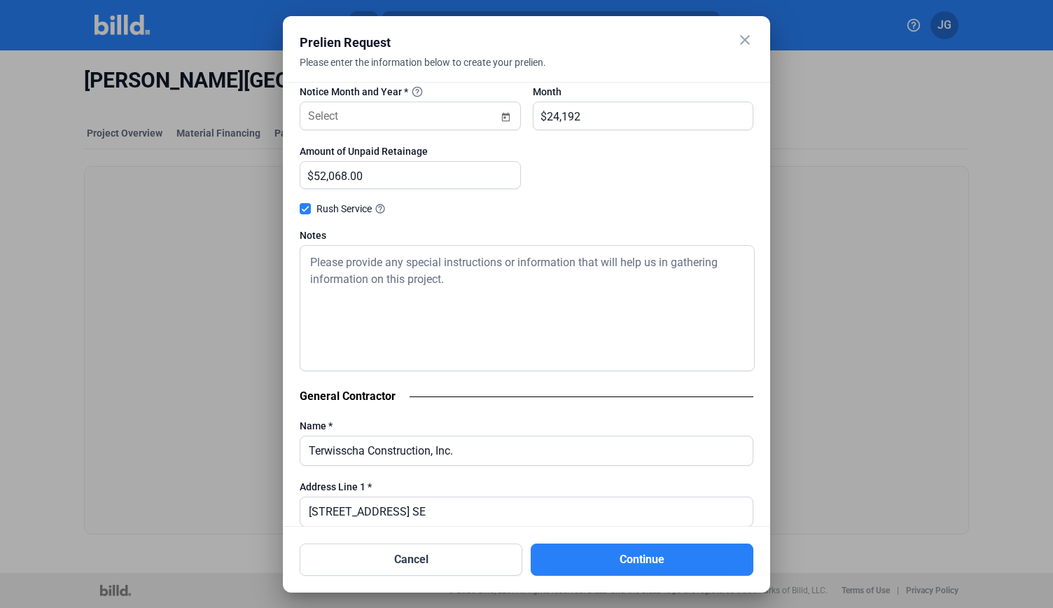
click at [459, 262] on textarea at bounding box center [527, 308] width 455 height 126
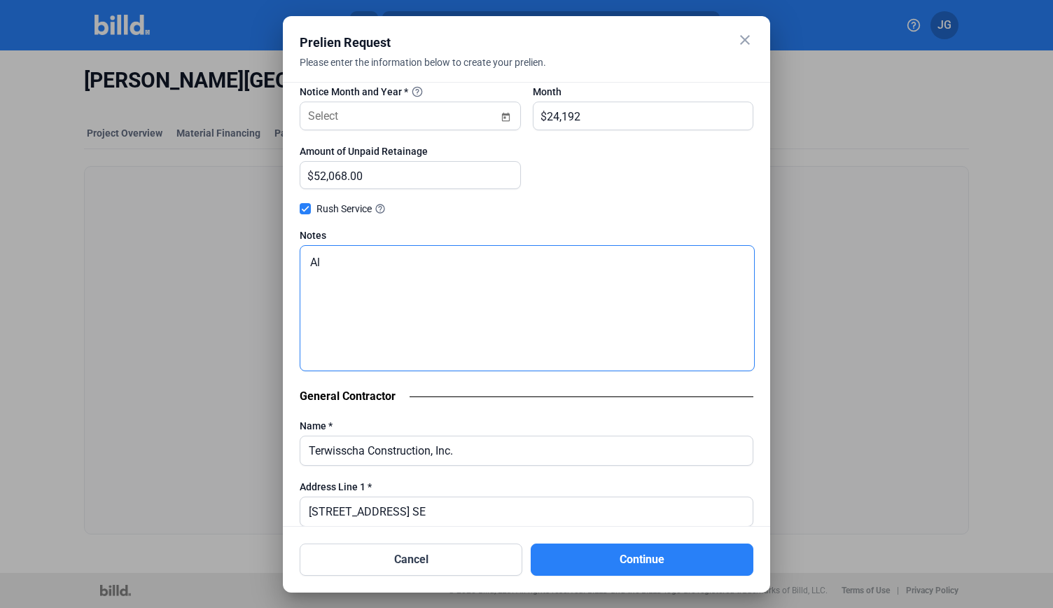
type textarea "A"
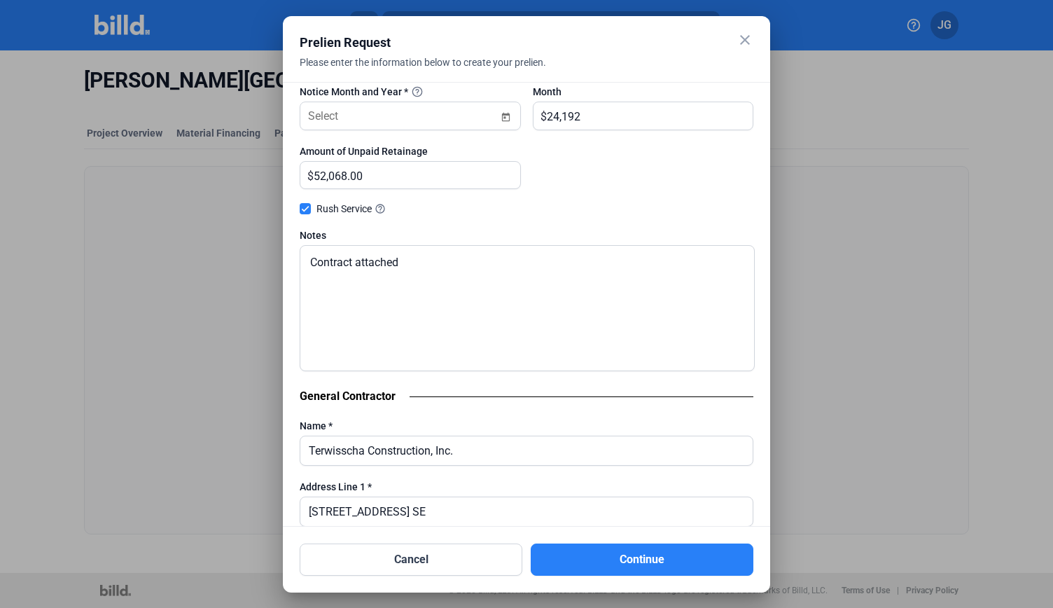
click at [406, 258] on textarea "Contract attached" at bounding box center [527, 308] width 455 height 126
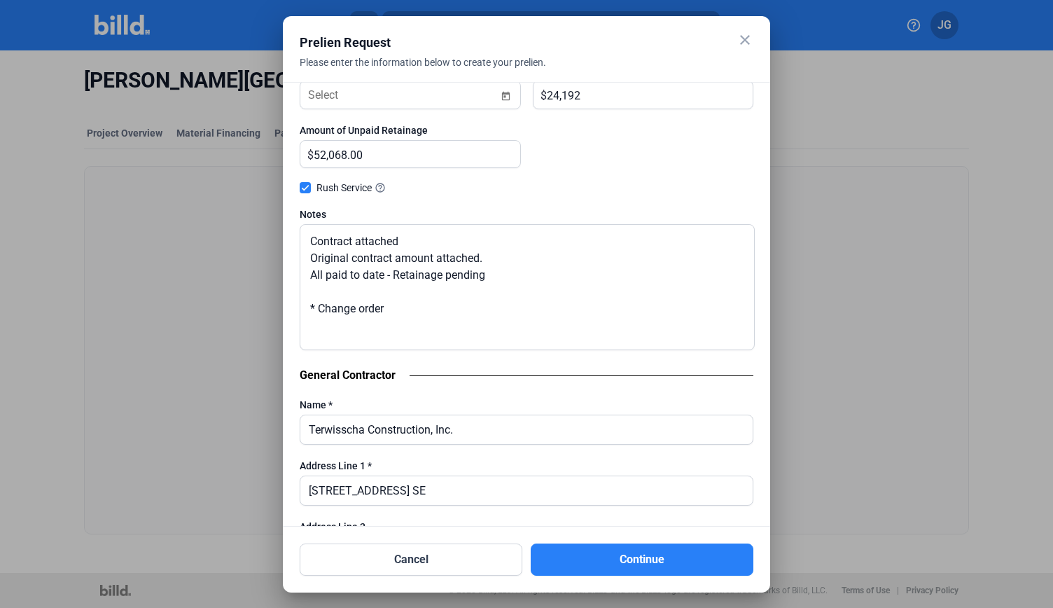
scroll to position [727, 0]
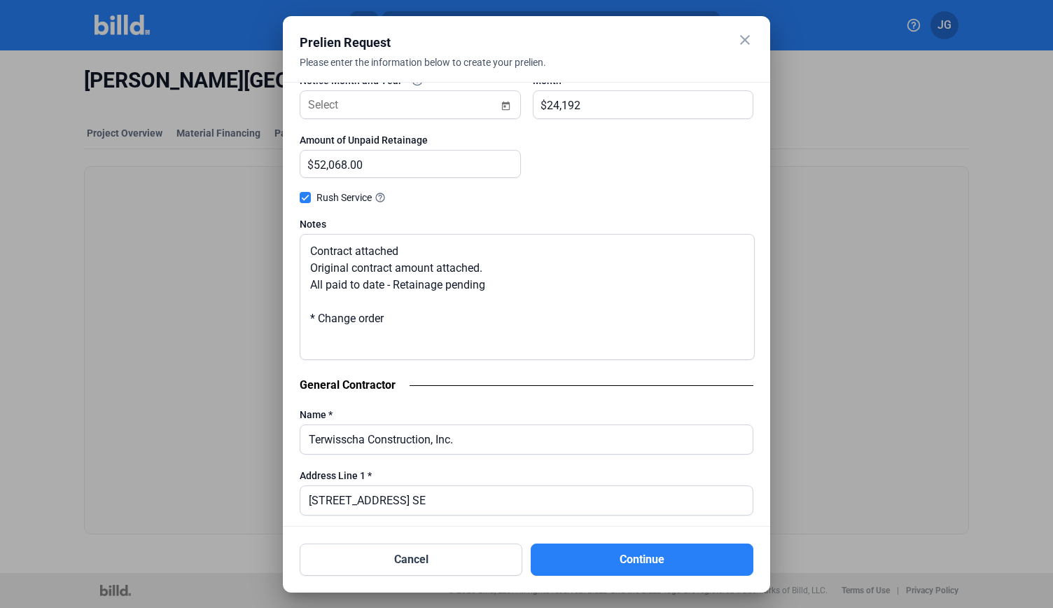
click at [419, 314] on textarea "Contract attached Original contract amount attached. All paid to date - Retaina…" at bounding box center [527, 297] width 455 height 126
click at [577, 267] on textarea "Contract attached Original contract amount attached. All paid to date - Retaina…" at bounding box center [527, 297] width 455 height 126
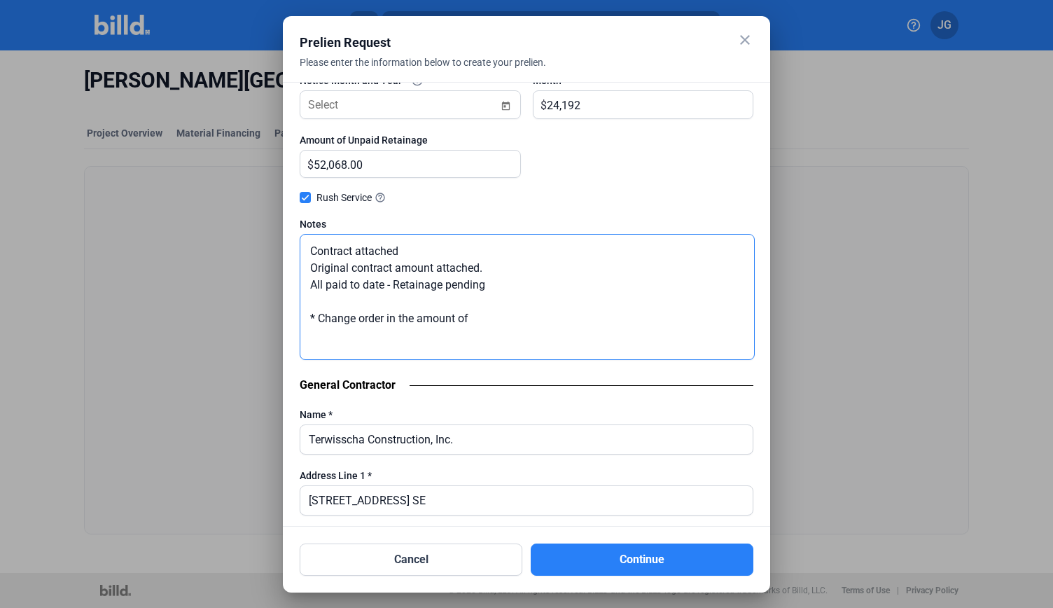
click at [493, 318] on textarea "Contract attached Original contract amount attached. All paid to date - Retaina…" at bounding box center [527, 297] width 455 height 126
click at [552, 321] on textarea "Contract attached Original contract amount attached. All paid to date - Retaina…" at bounding box center [527, 297] width 455 height 126
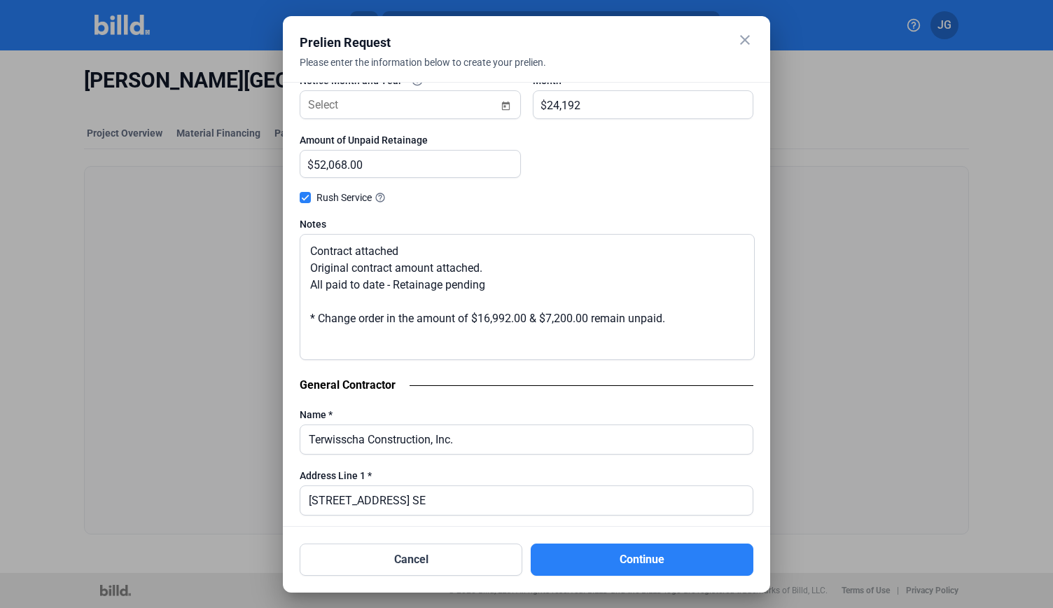
click at [679, 316] on textarea "Contract attached Original contract amount attached. All paid to date - Retaina…" at bounding box center [527, 297] width 455 height 126
click at [588, 313] on textarea "Contract attached Original contract amount attached. All paid to date - Retaina…" at bounding box center [527, 297] width 455 height 126
click at [309, 248] on textarea "Contract attached Original contract amount attached. All paid to date - Retaina…" at bounding box center [527, 297] width 455 height 126
click at [314, 262] on textarea "Contract attached Original contract amount attached. All paid to date - Retaina…" at bounding box center [527, 297] width 455 height 126
click at [311, 284] on textarea "Contract attached Original contract amount attached. All paid to date - Retaina…" at bounding box center [527, 297] width 455 height 126
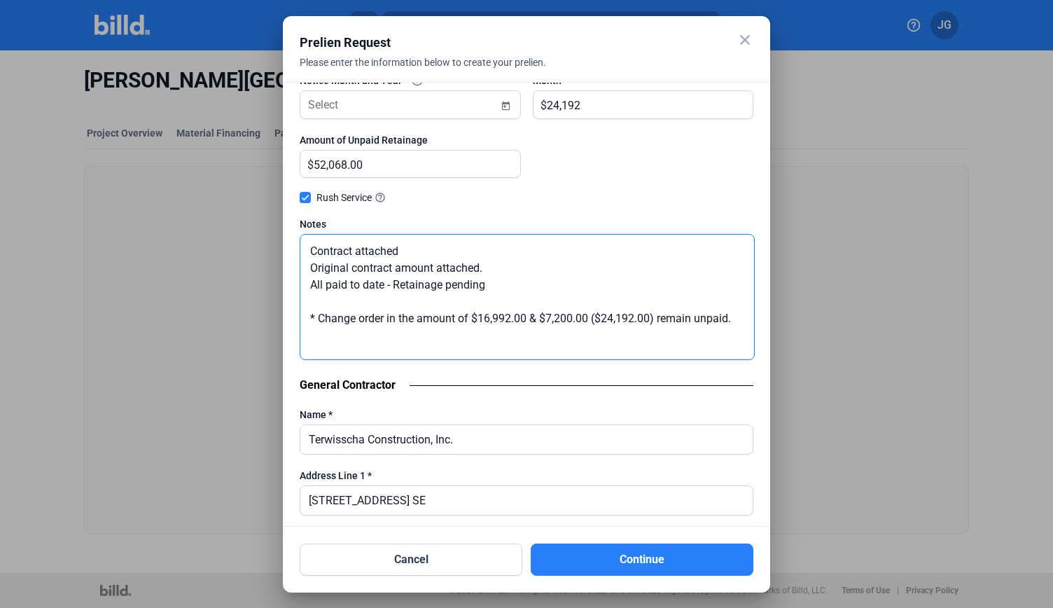
click at [473, 281] on textarea "Contract attached Original contract amount attached. All paid to date - Retaina…" at bounding box center [527, 297] width 455 height 126
click at [386, 280] on textarea "Contract attached Original contract amount attached. All paid to date - Retaina…" at bounding box center [527, 297] width 455 height 126
drag, startPoint x: 630, startPoint y: 277, endPoint x: 531, endPoint y: 280, distance: 99.4
click at [531, 280] on textarea "Contract attached Original contract amount attached. All paid to date with the …" at bounding box center [527, 297] width 455 height 126
click at [385, 285] on textarea "Contract attached Original contract amount attached. All paid to date with the …" at bounding box center [527, 297] width 455 height 126
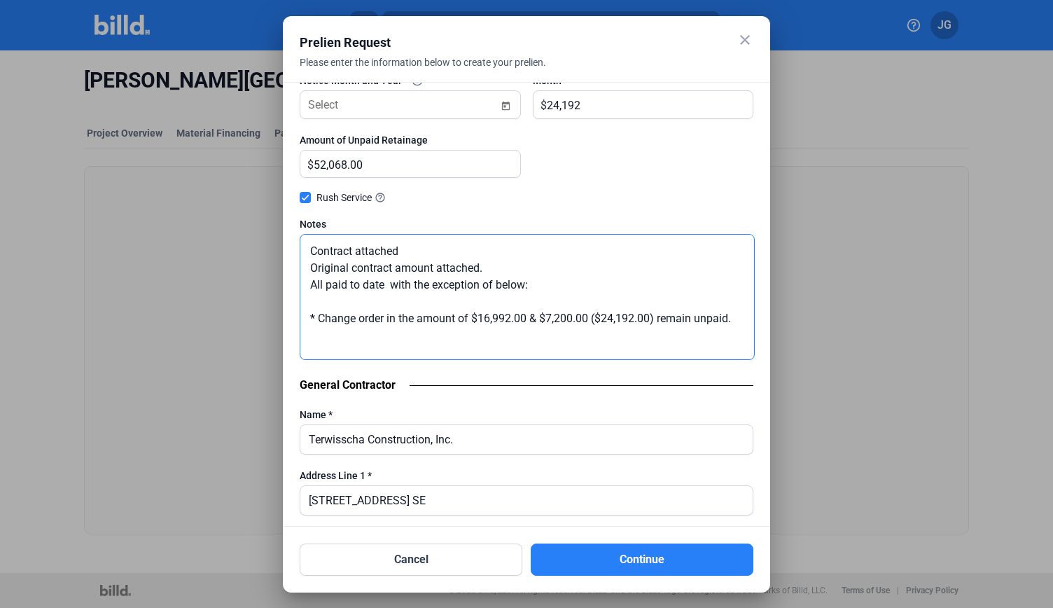
paste textarea "Retainage pending"
click at [393, 281] on textarea "Contract attached Original contract amount attached. All paid to date Retainage…" at bounding box center [527, 297] width 455 height 126
drag, startPoint x: 316, startPoint y: 283, endPoint x: 490, endPoint y: 290, distance: 174.4
click at [490, 290] on textarea "Contract attached Original contract amount attached. All paid to date (retainag…" at bounding box center [527, 297] width 455 height 126
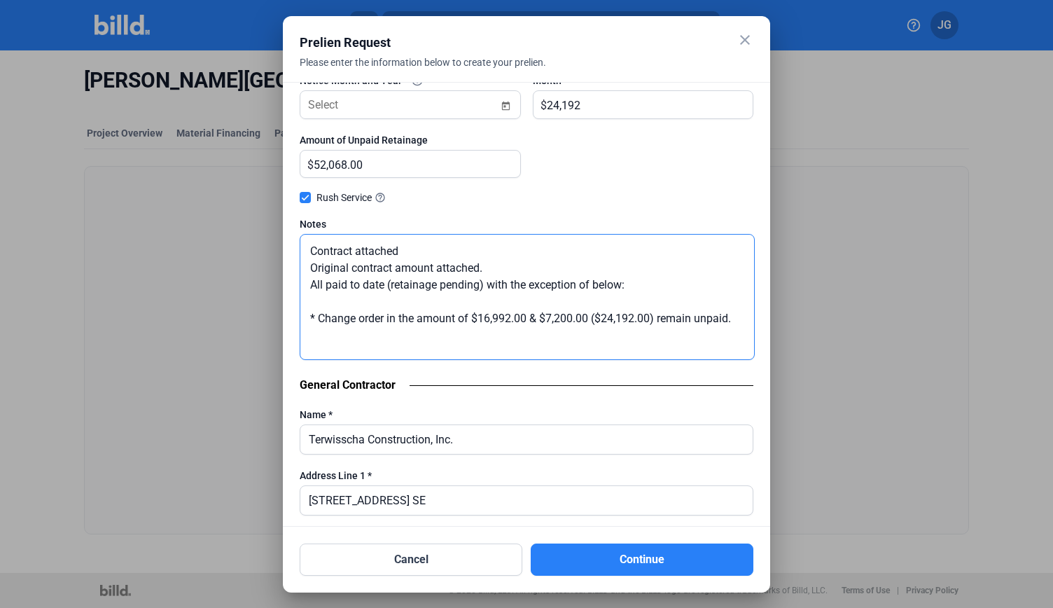
click at [638, 289] on textarea "Contract attached Original contract amount attached. All paid to date (retainag…" at bounding box center [527, 297] width 455 height 126
click at [692, 316] on textarea "Contract attached Original contract amount attached. All paid to date (retainag…" at bounding box center [527, 297] width 455 height 126
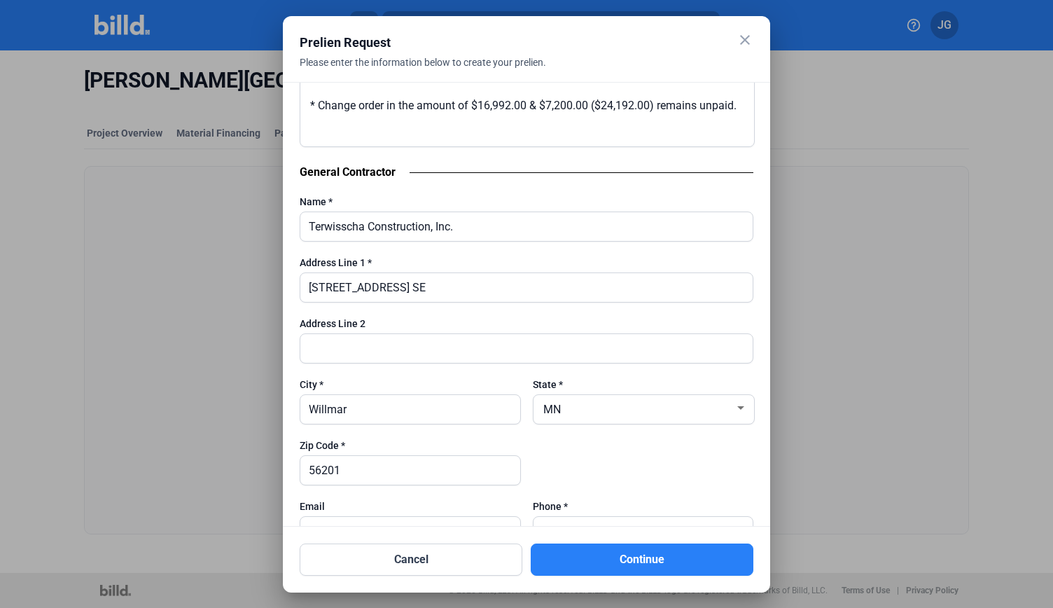
scroll to position [817, 0]
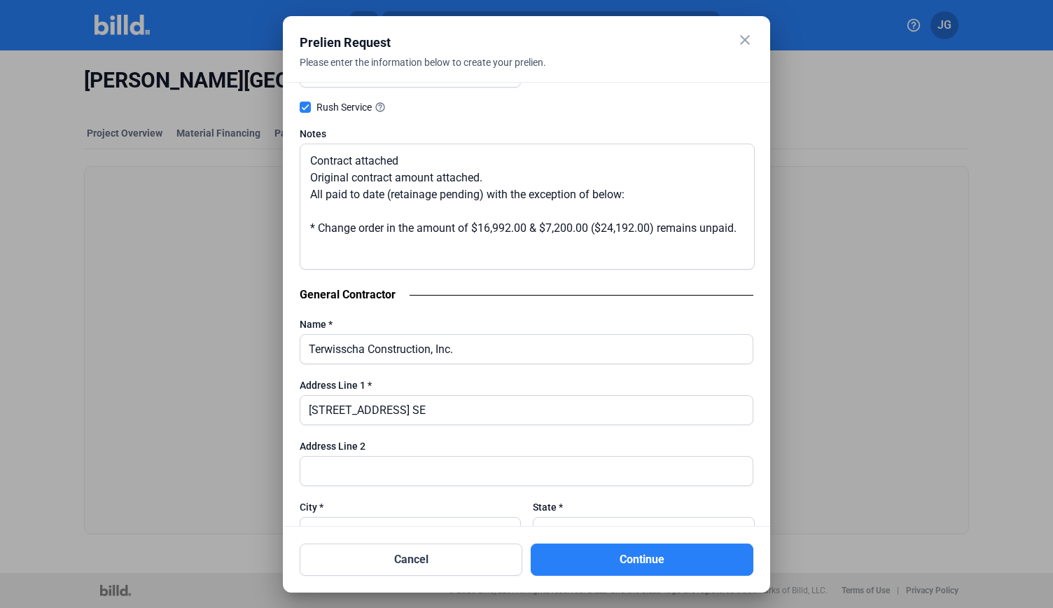
click at [367, 243] on textarea "Contract attached Original contract amount attached. All paid to date (retainag…" at bounding box center [527, 207] width 455 height 126
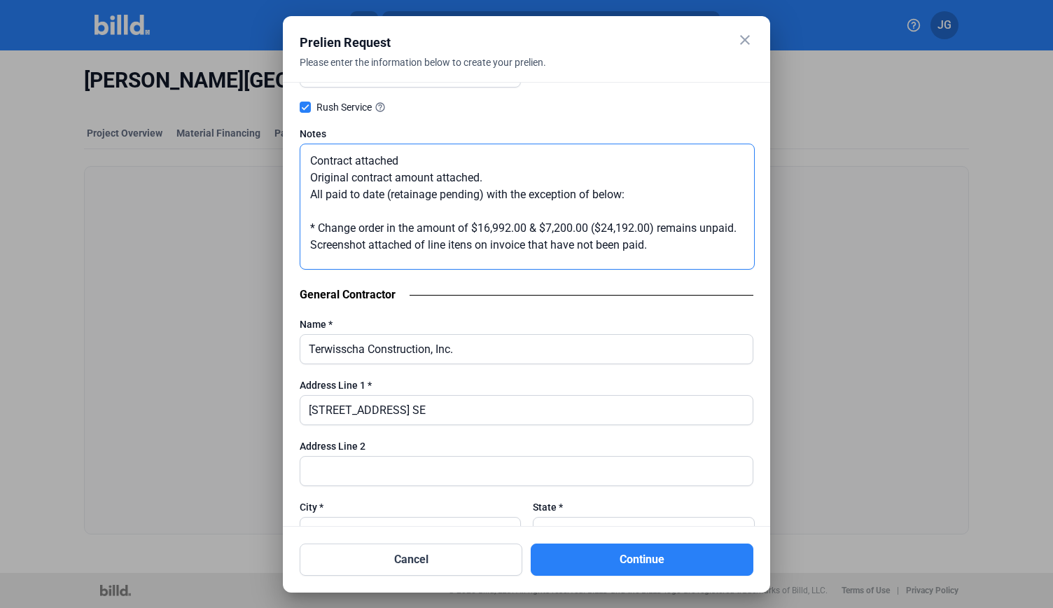
click at [493, 235] on textarea "Contract attached Original contract amount attached. All paid to date (retainag…" at bounding box center [527, 207] width 455 height 126
click at [504, 246] on textarea "Contract attached Original contract amount attached. All paid to date (retainag…" at bounding box center [527, 207] width 455 height 126
type textarea "Contract attached Original contract amount attached. All paid to date (retainag…"
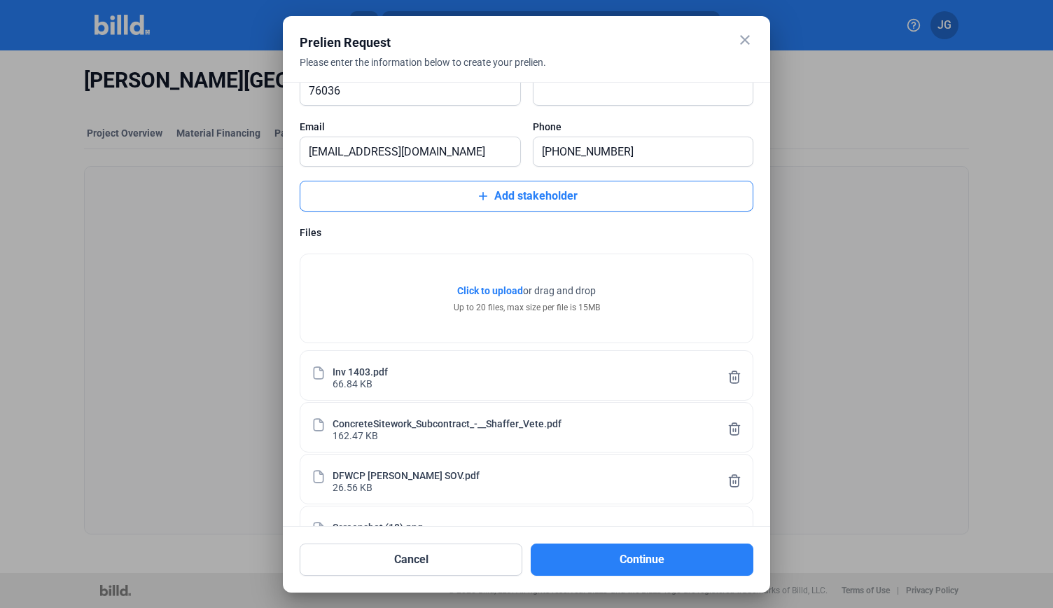
scroll to position [1752, 0]
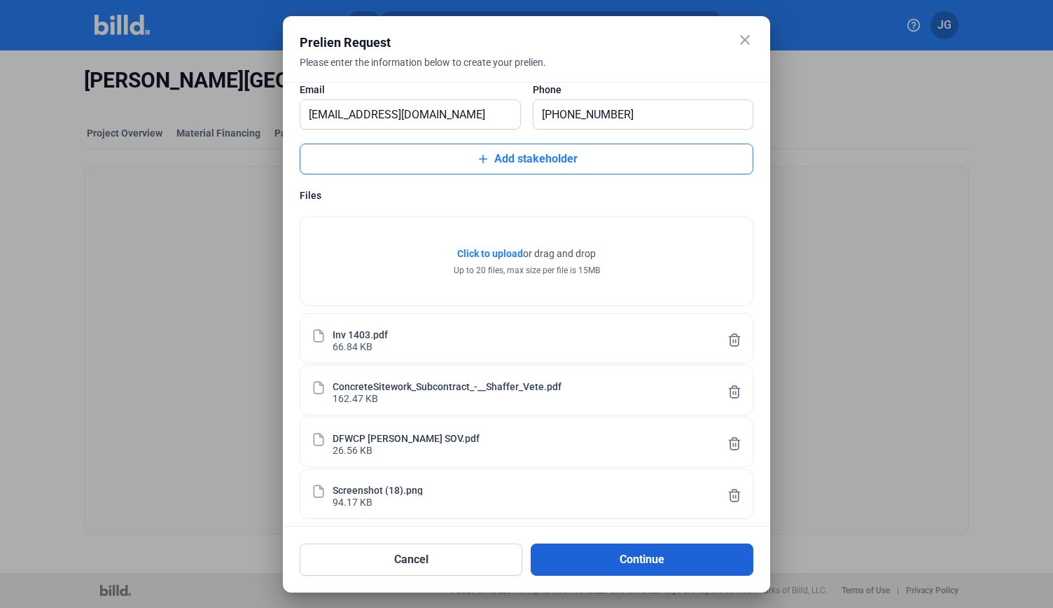
click at [633, 564] on button "Continue" at bounding box center [642, 559] width 223 height 32
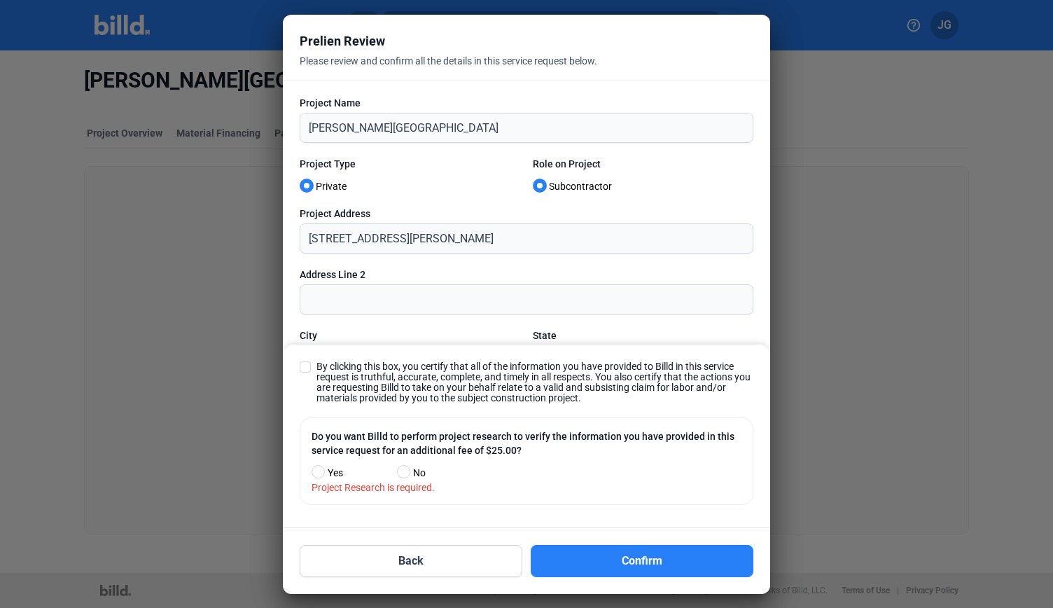
click at [771, 102] on div at bounding box center [526, 304] width 1053 height 608
click at [305, 365] on span at bounding box center [305, 366] width 11 height 11
click at [0, 0] on input "By clicking this box, you certify that all of the information you have provided…" at bounding box center [0, 0] width 0 height 0
click at [315, 475] on span at bounding box center [318, 471] width 13 height 13
click at [315, 475] on input "Yes" at bounding box center [317, 472] width 11 height 11
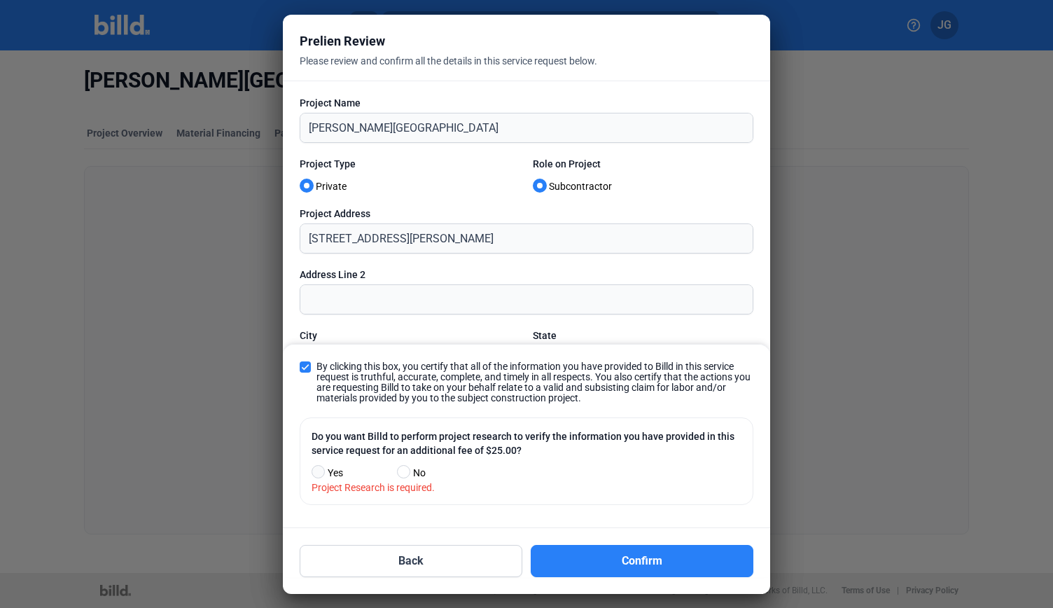
radio input "true"
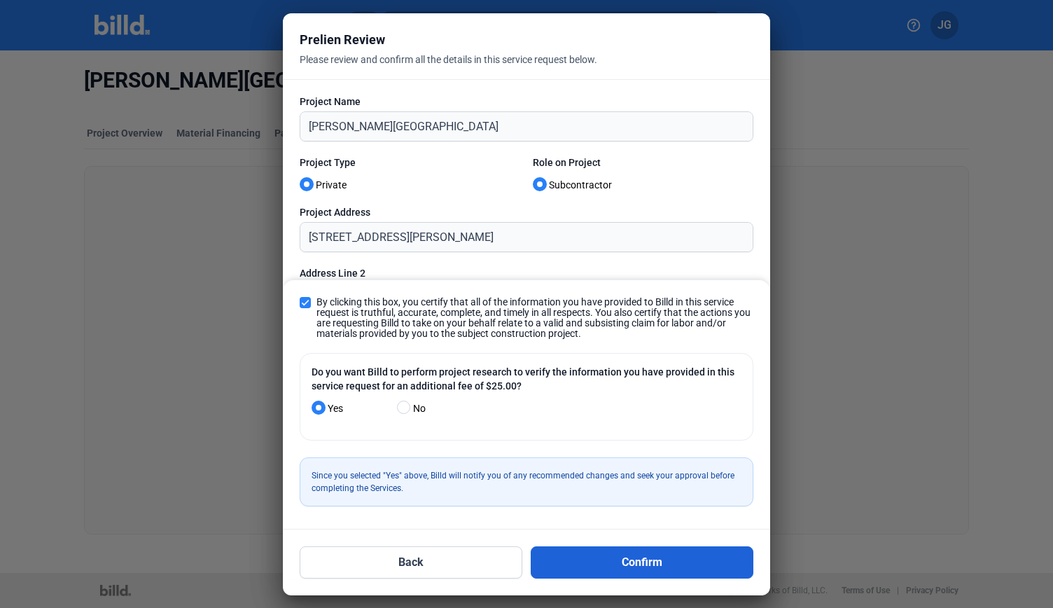
click at [598, 563] on button "Confirm" at bounding box center [642, 562] width 223 height 32
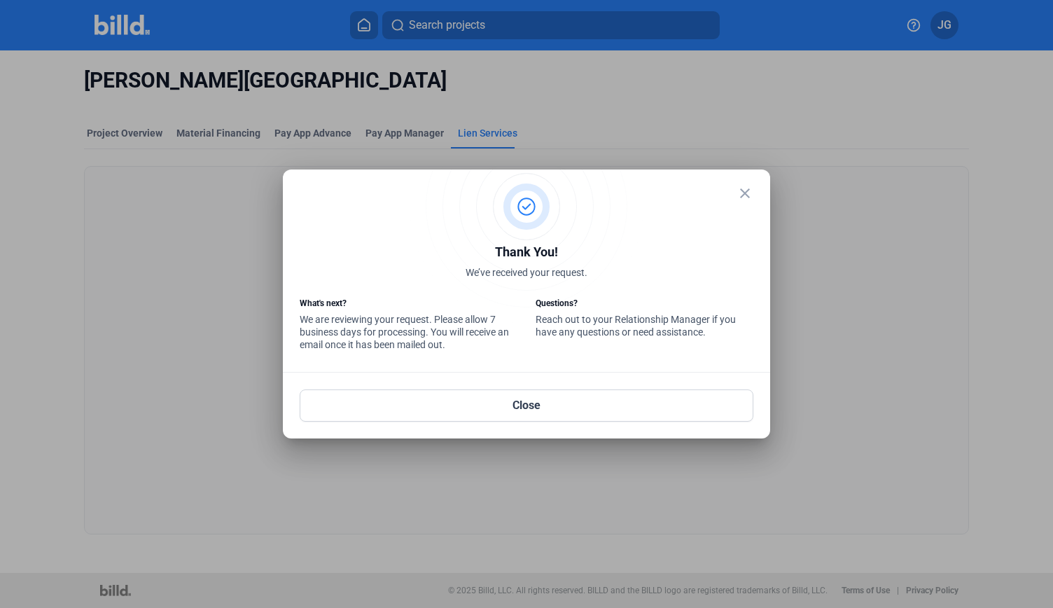
click at [750, 193] on mat-icon "close" at bounding box center [744, 193] width 17 height 17
